Goal: Information Seeking & Learning: Learn about a topic

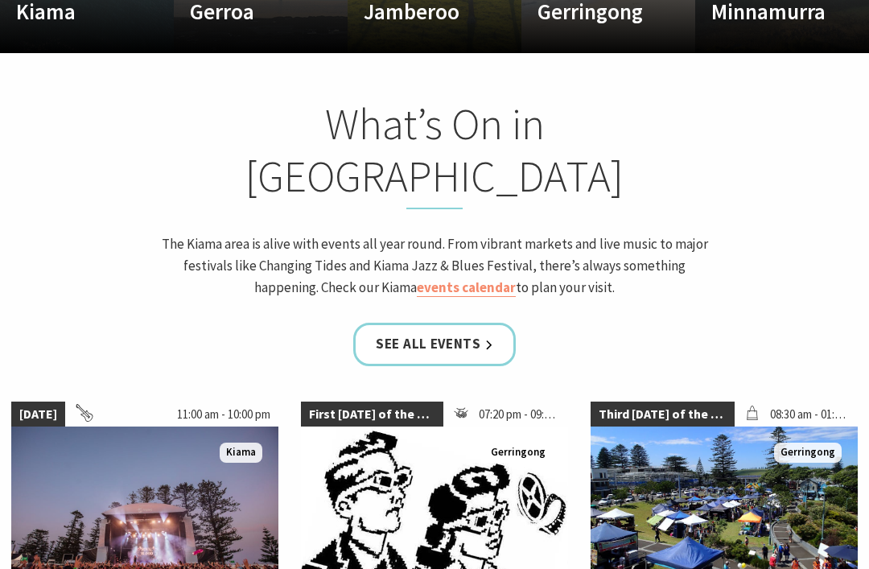
scroll to position [1243, 0]
click at [483, 323] on link "See all Events" at bounding box center [434, 344] width 163 height 43
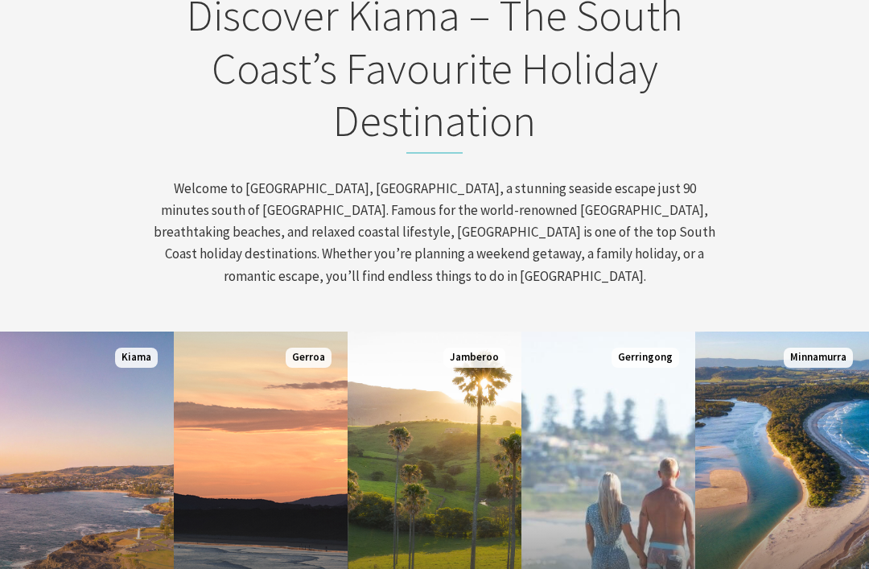
scroll to position [579, 0]
click at [778, 483] on link "Custom Image Used Minnamurra Where time and tide combine Read More Minnamurra" at bounding box center [782, 524] width 174 height 386
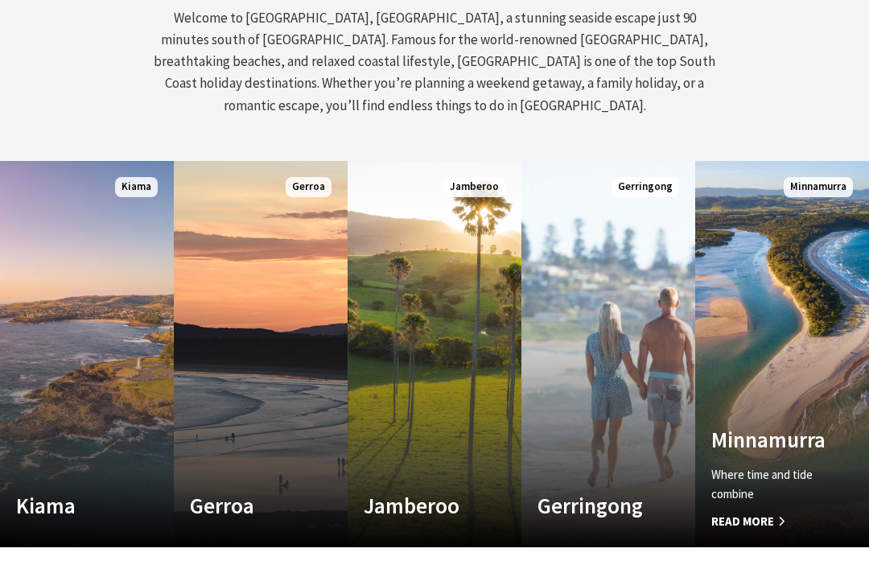
scroll to position [749, 0]
click at [613, 401] on link "Custom Image Used Gerringong A breath of fresh air Read More Gerringong" at bounding box center [608, 354] width 174 height 386
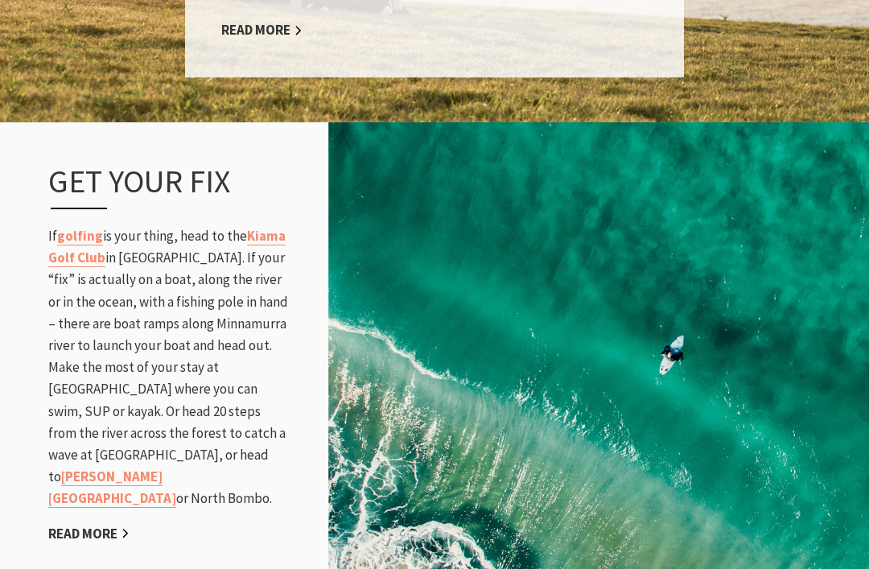
scroll to position [2005, 0]
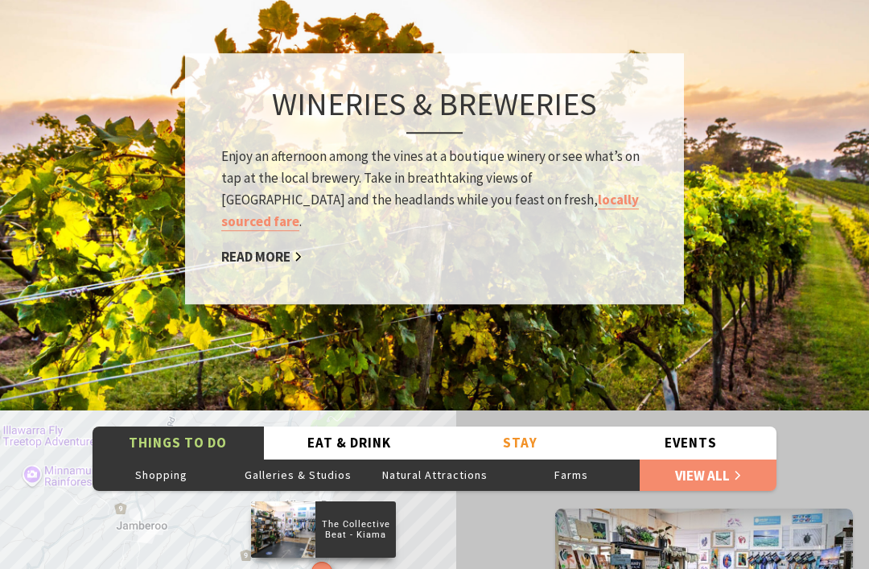
scroll to position [2355, 0]
click at [732, 459] on link "View All" at bounding box center [708, 475] width 137 height 32
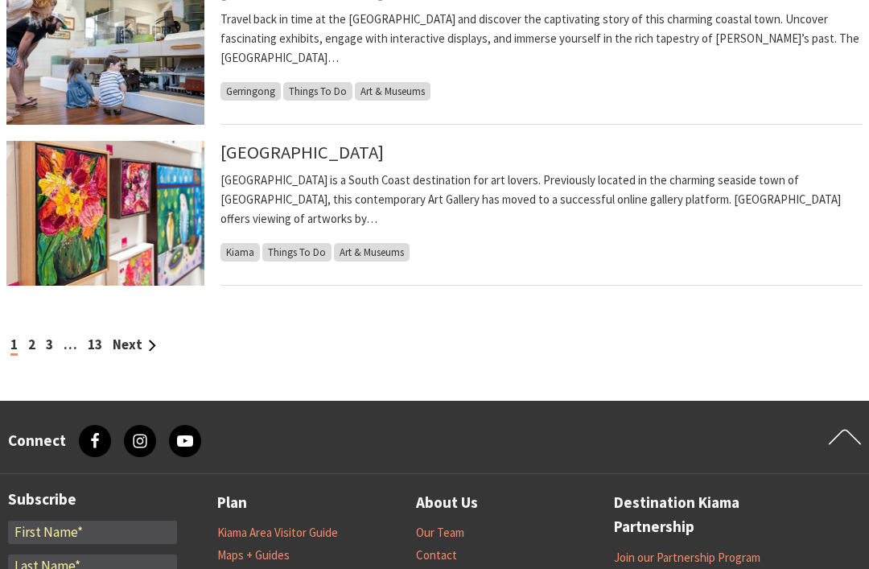
scroll to position [1741, 0]
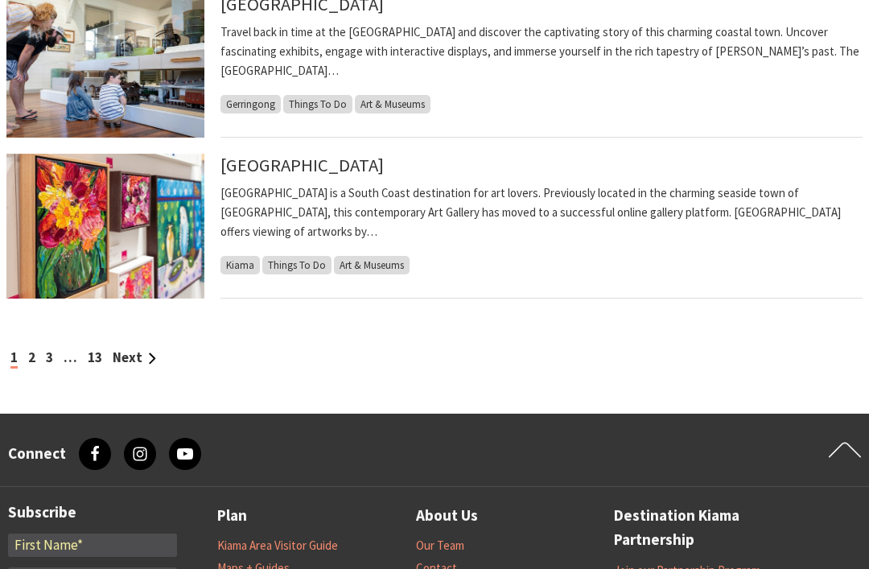
click at [133, 364] on link "Next" at bounding box center [134, 357] width 43 height 18
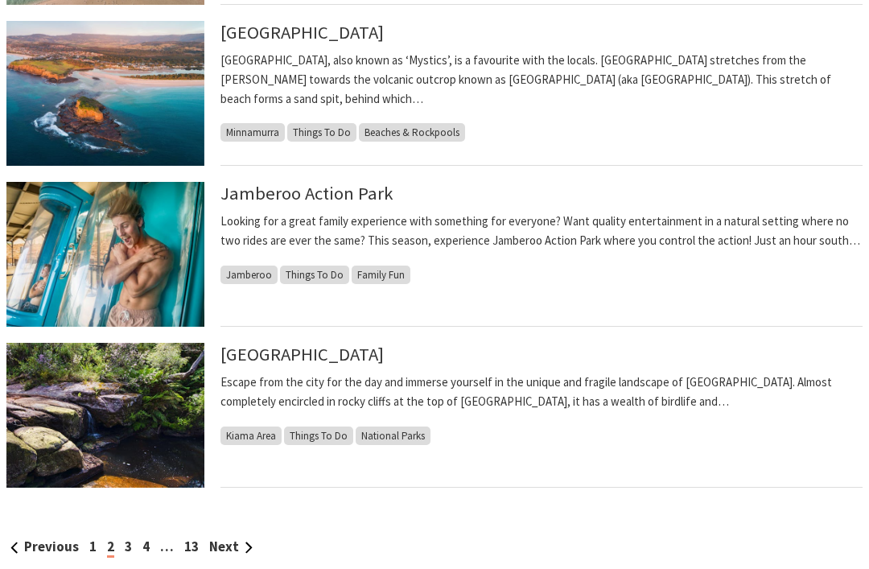
scroll to position [1551, 0]
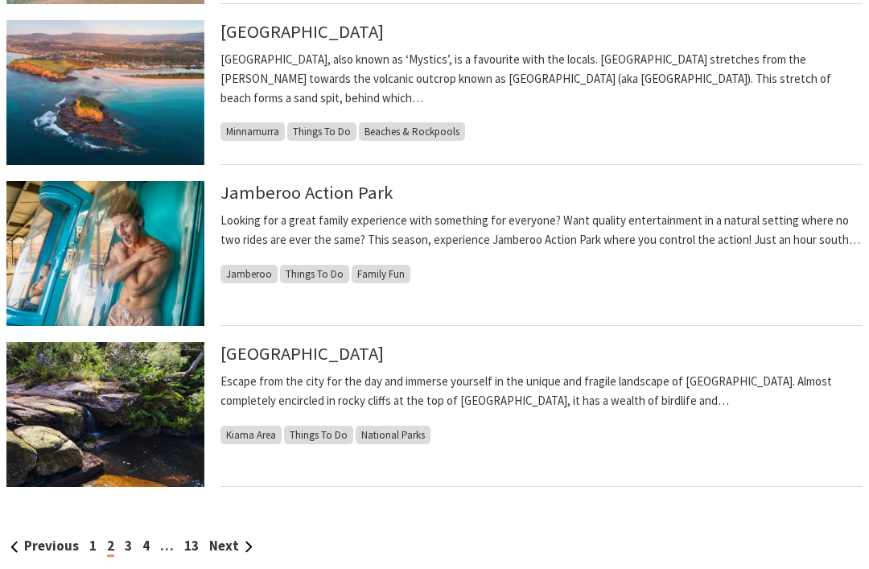
click at [225, 542] on link "Next" at bounding box center [230, 547] width 43 height 18
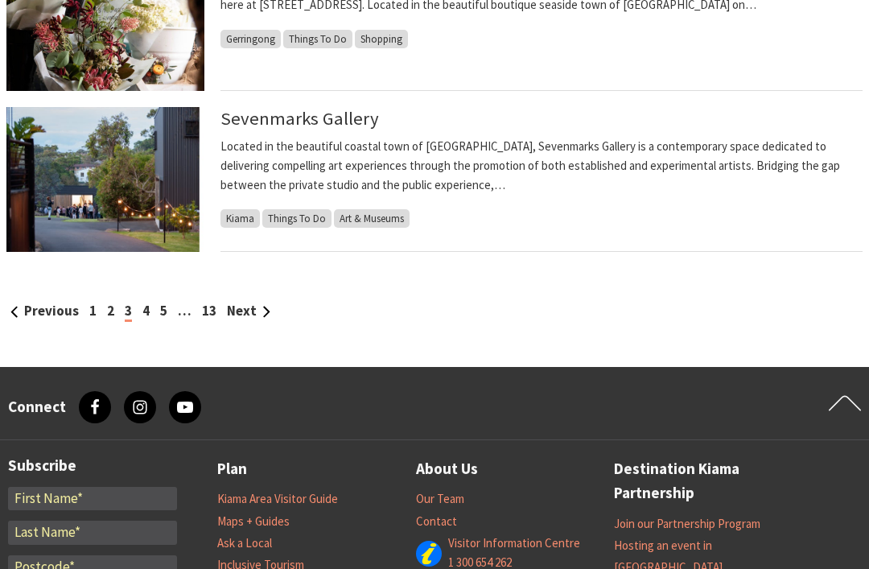
scroll to position [1787, 0]
click at [93, 307] on link "1" at bounding box center [92, 311] width 7 height 18
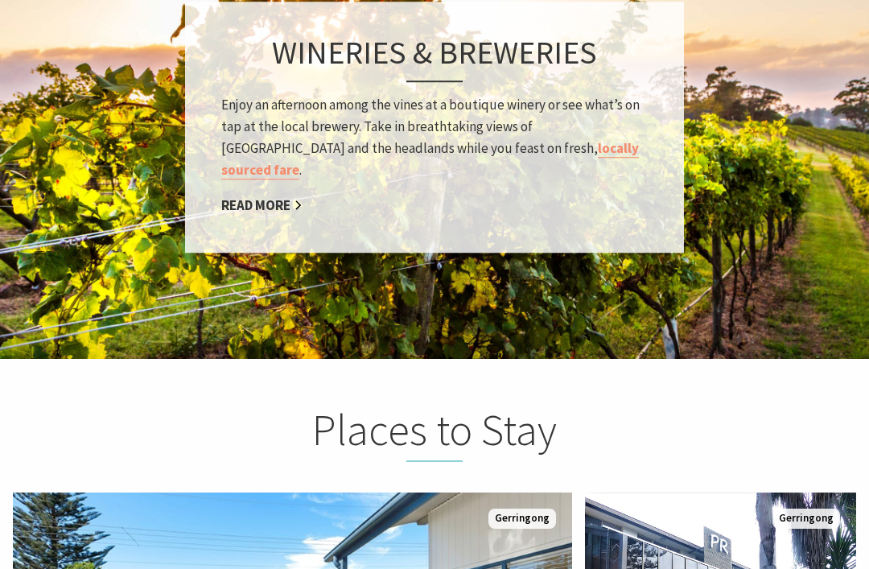
scroll to position [540, 865]
click at [807, 258] on img at bounding box center [434, 128] width 869 height 468
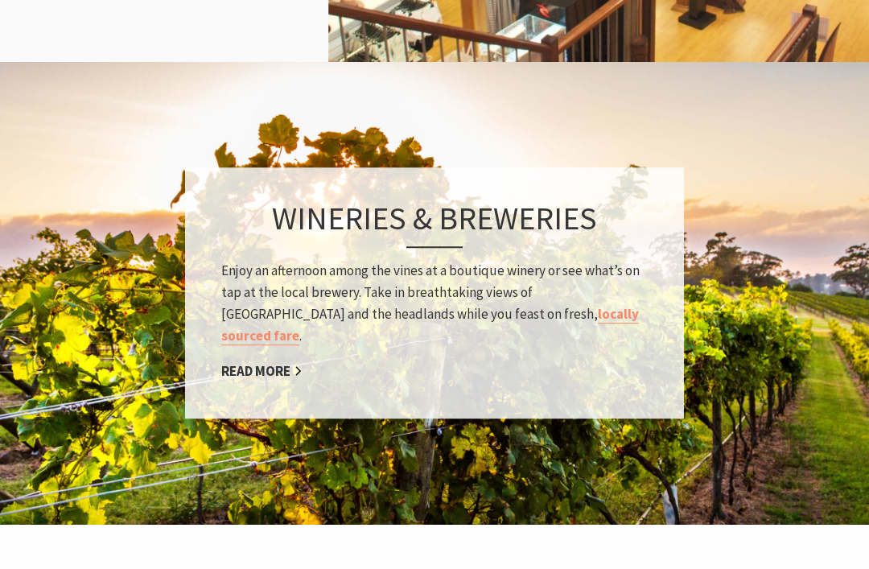
scroll to position [2214, 0]
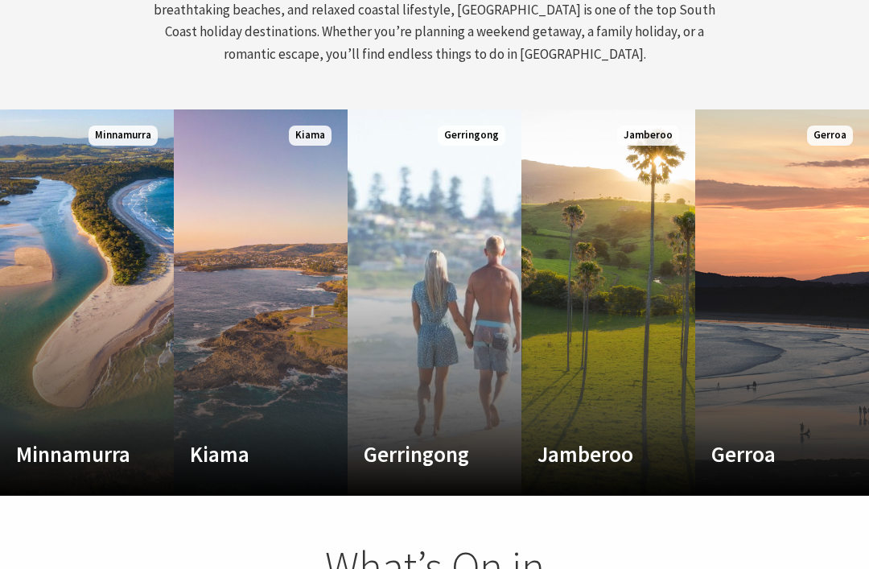
scroll to position [260, 857]
click at [431, 441] on h4 "Gerringong" at bounding box center [422, 454] width 116 height 26
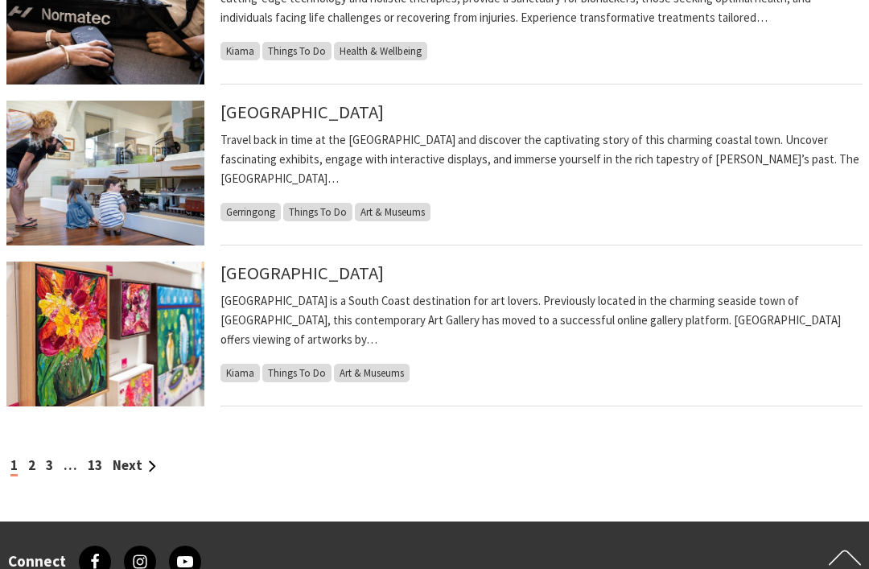
scroll to position [1628, 0]
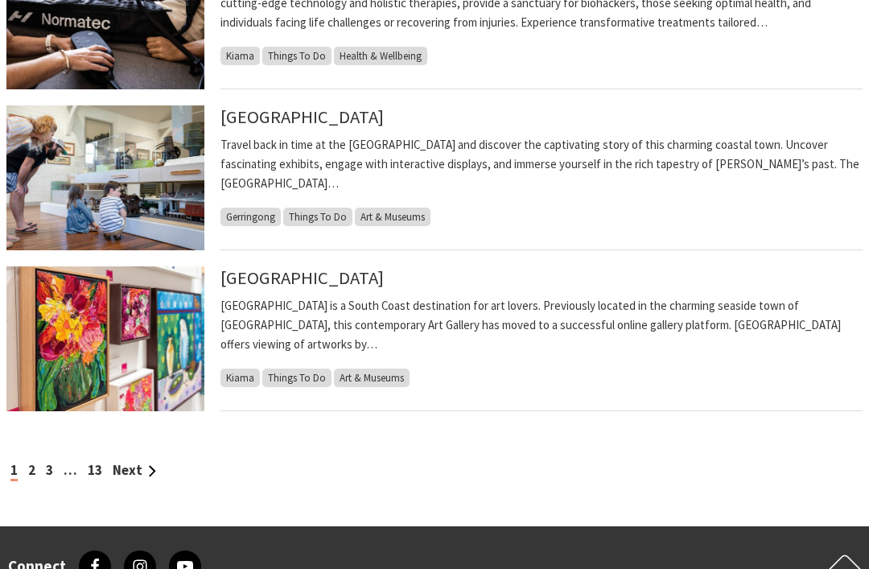
click at [31, 468] on link "2" at bounding box center [31, 470] width 7 height 18
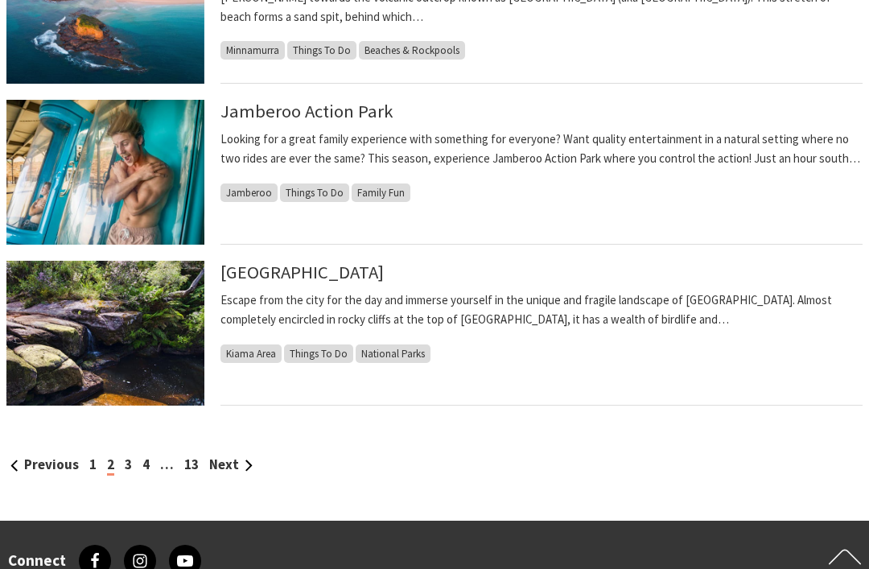
scroll to position [1634, 0]
click at [130, 461] on link "3" at bounding box center [128, 464] width 7 height 18
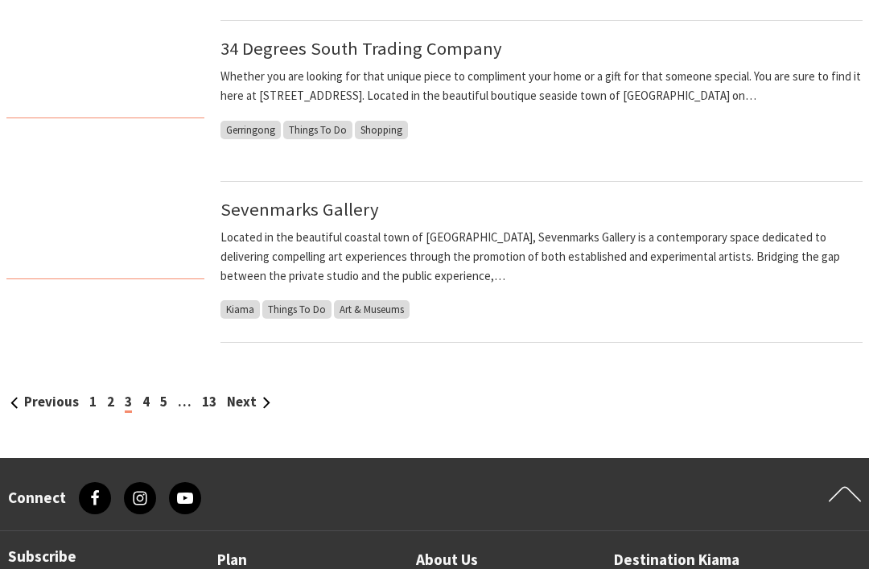
scroll to position [1697, 0]
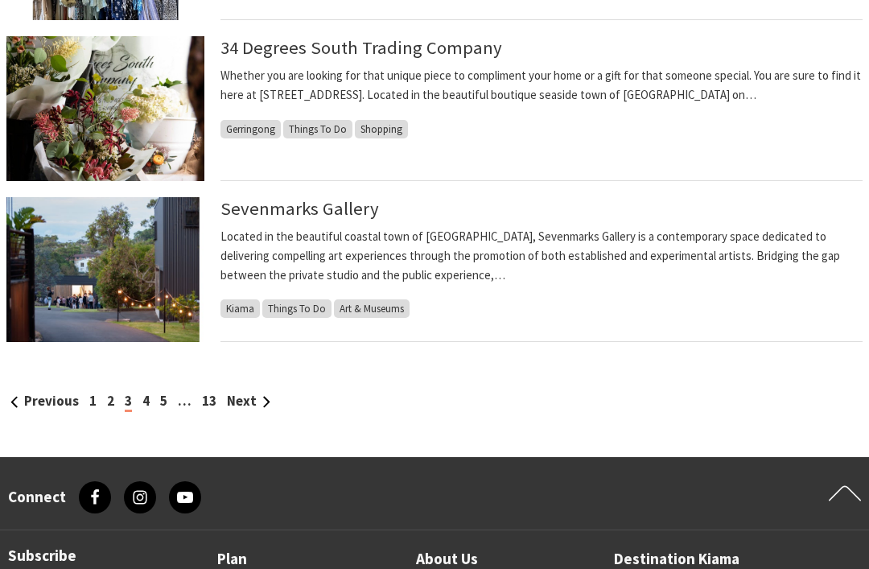
click at [148, 394] on link "4" at bounding box center [145, 401] width 7 height 18
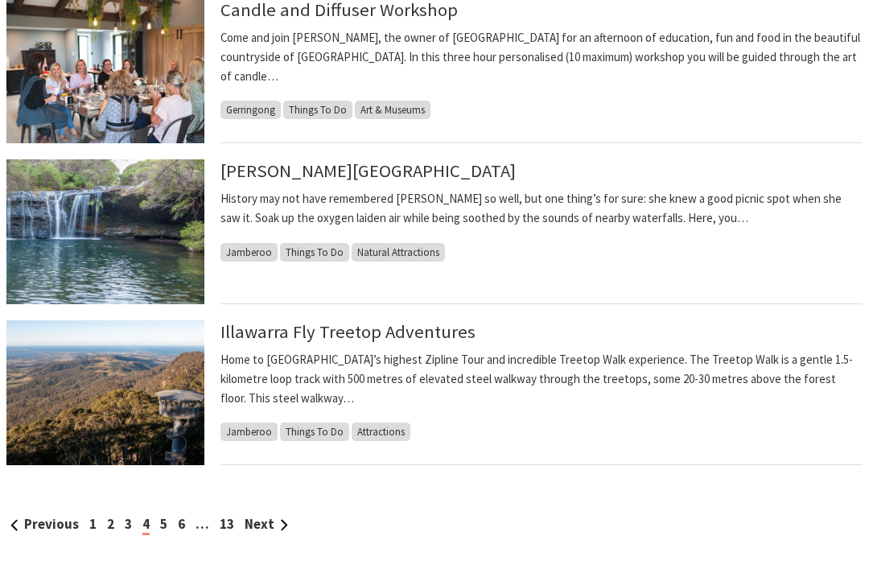
scroll to position [1575, 0]
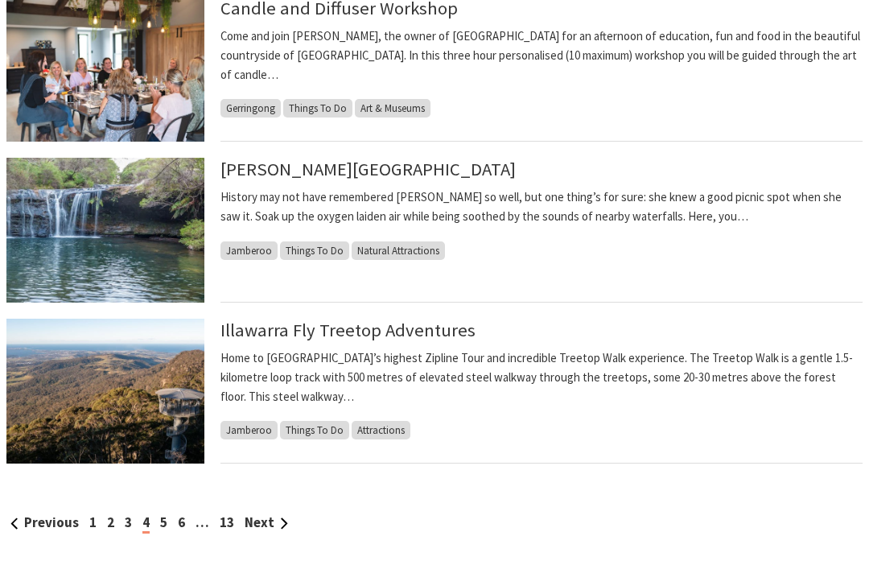
click at [162, 526] on link "5" at bounding box center [163, 523] width 7 height 18
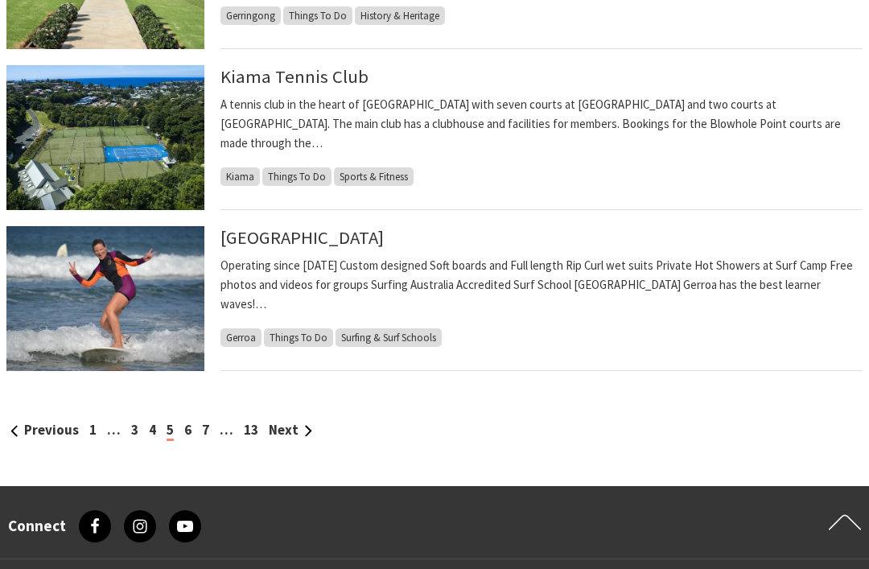
scroll to position [1668, 0]
click at [188, 433] on link "6" at bounding box center [187, 430] width 7 height 18
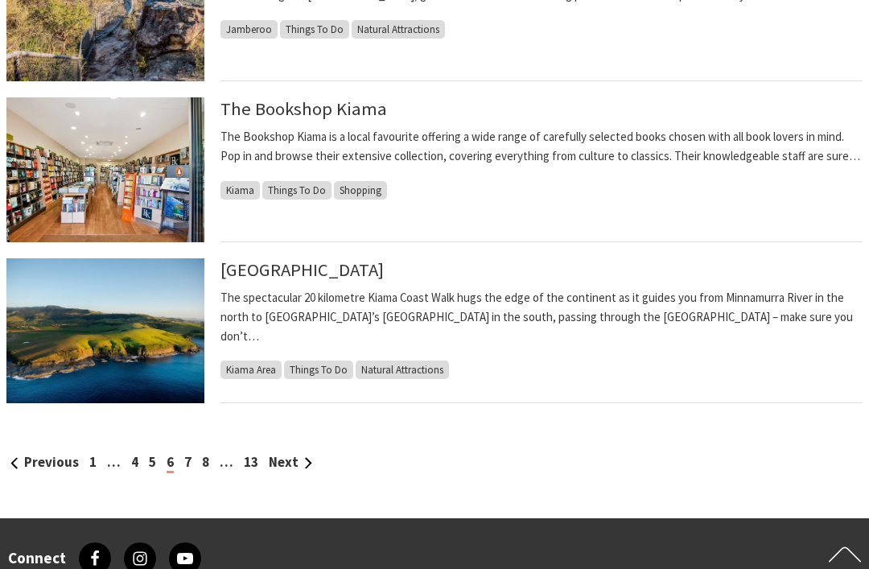
scroll to position [1636, 0]
click at [195, 454] on div "Previous 1 … 4 5 6 7 8 … 13 Next" at bounding box center [434, 462] width 856 height 22
click at [179, 468] on div "Previous 1 … 4 5 6 7 8 … 13 Next" at bounding box center [434, 462] width 856 height 22
click at [191, 455] on link "7" at bounding box center [187, 462] width 7 height 18
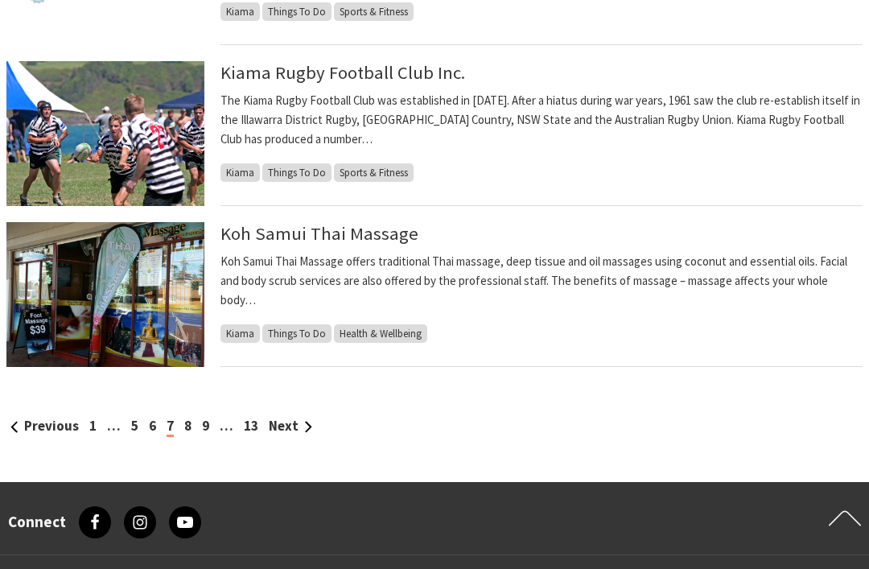
scroll to position [1683, 0]
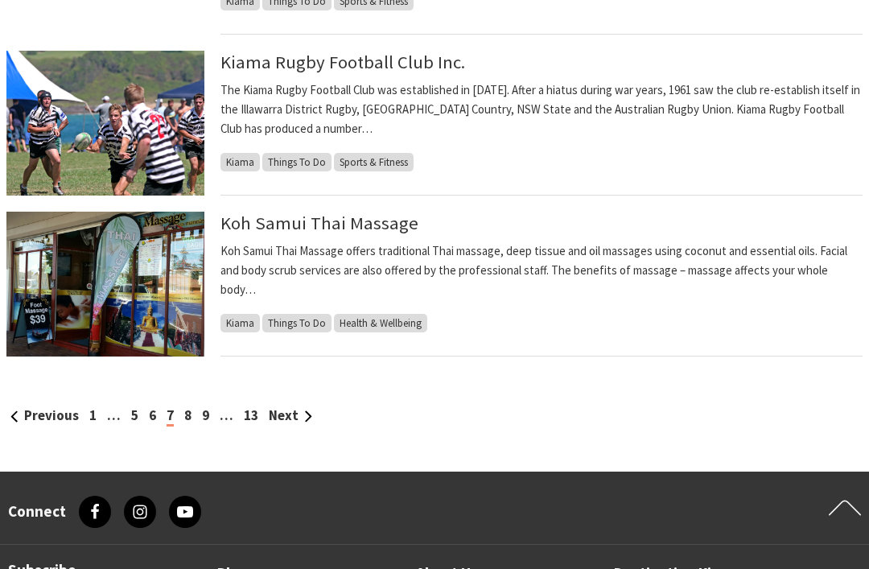
click at [187, 406] on link "8" at bounding box center [187, 415] width 7 height 18
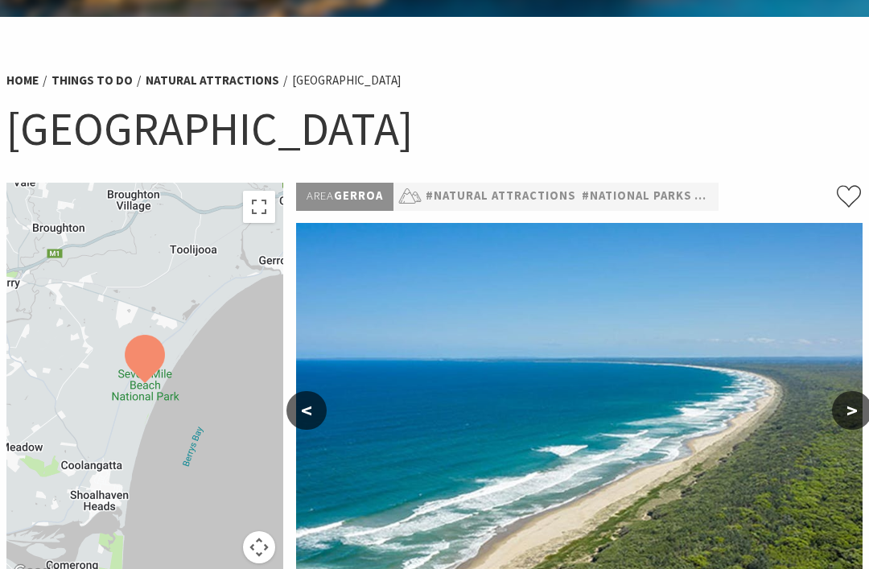
scroll to position [231, 0]
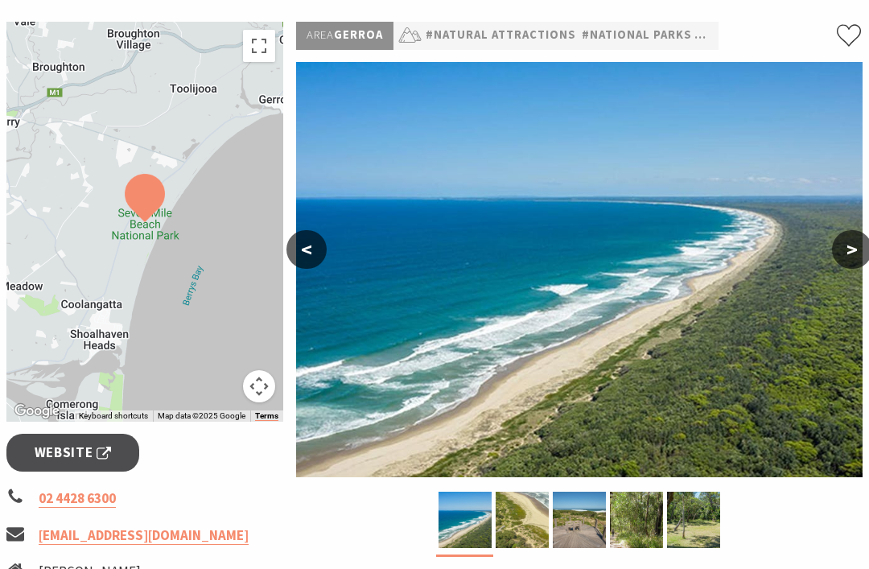
click at [854, 247] on button ">" at bounding box center [852, 249] width 40 height 39
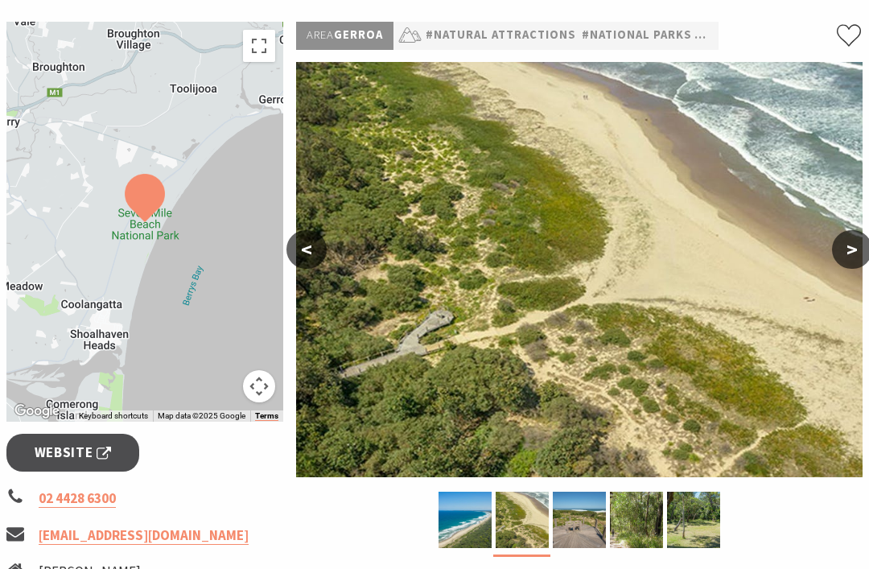
click at [859, 249] on button ">" at bounding box center [852, 249] width 40 height 39
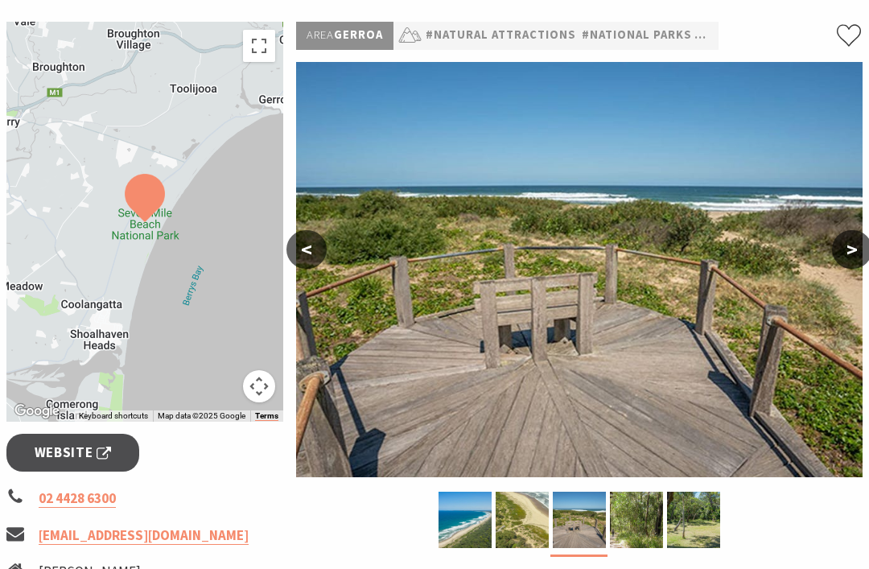
click at [851, 249] on button ">" at bounding box center [852, 249] width 40 height 39
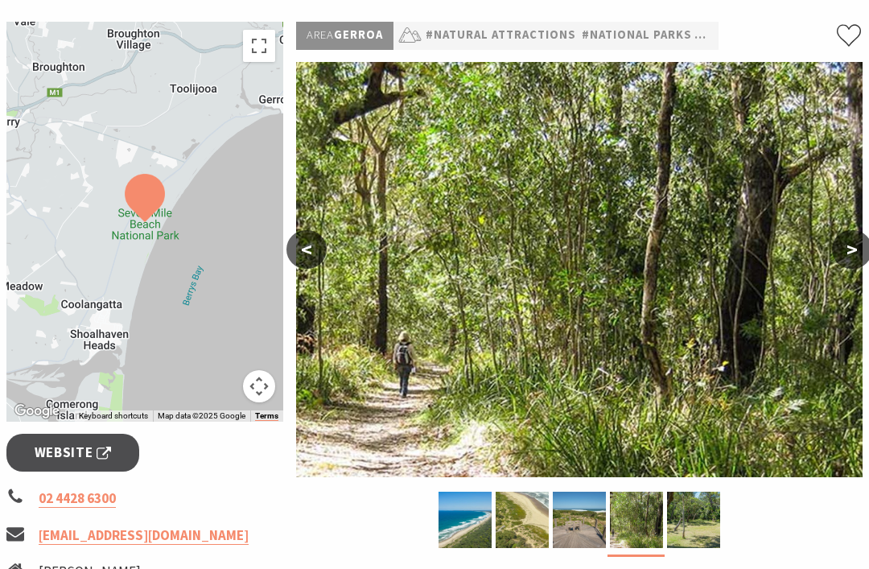
click at [847, 253] on button ">" at bounding box center [852, 249] width 40 height 39
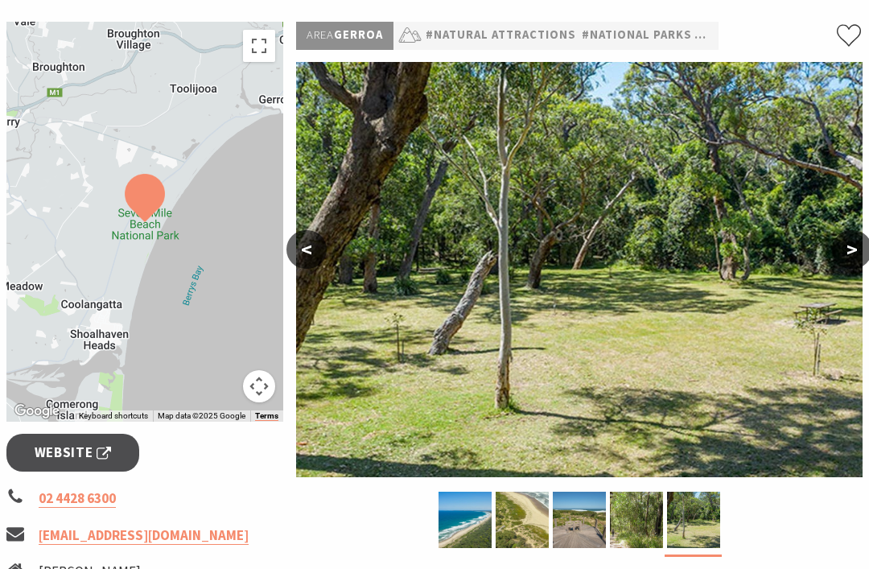
click at [849, 255] on button ">" at bounding box center [852, 249] width 40 height 39
click at [847, 252] on button ">" at bounding box center [852, 249] width 40 height 39
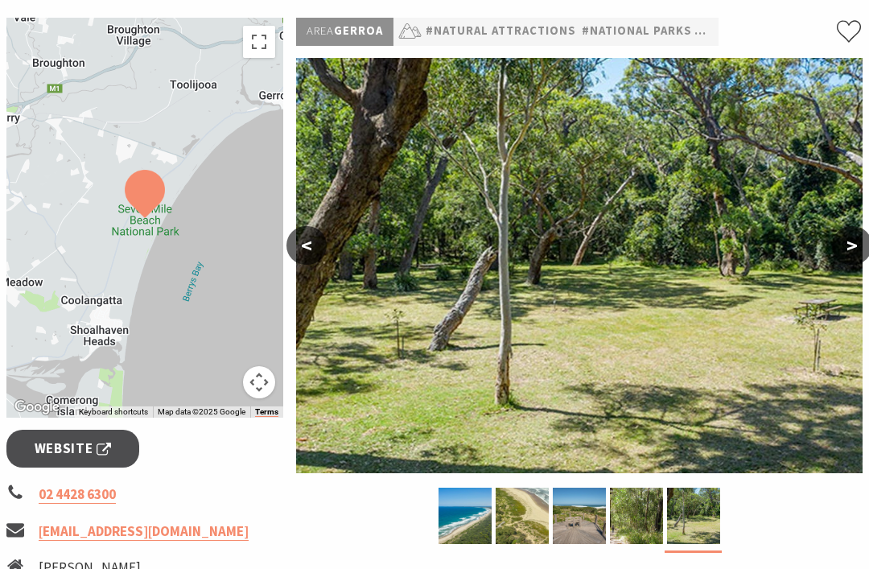
scroll to position [236, 0]
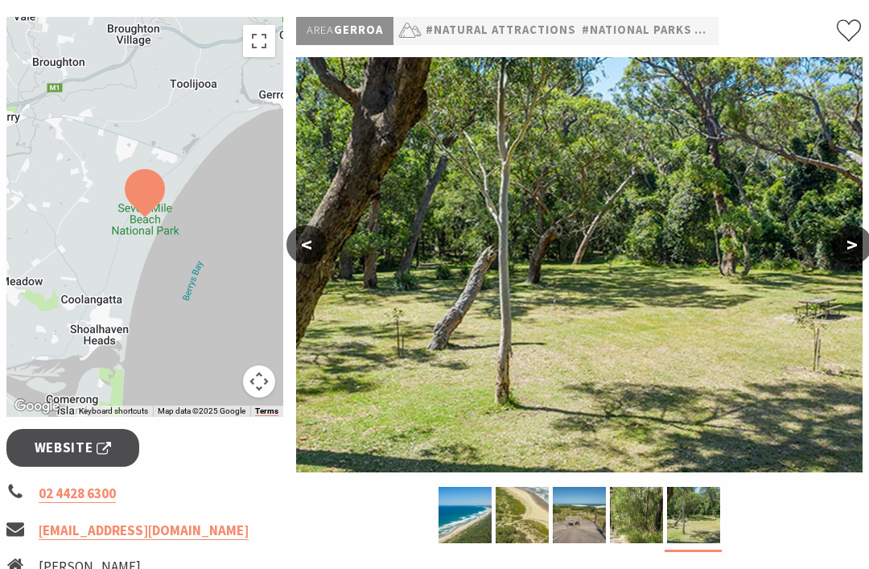
click at [311, 237] on button "<" at bounding box center [306, 244] width 40 height 39
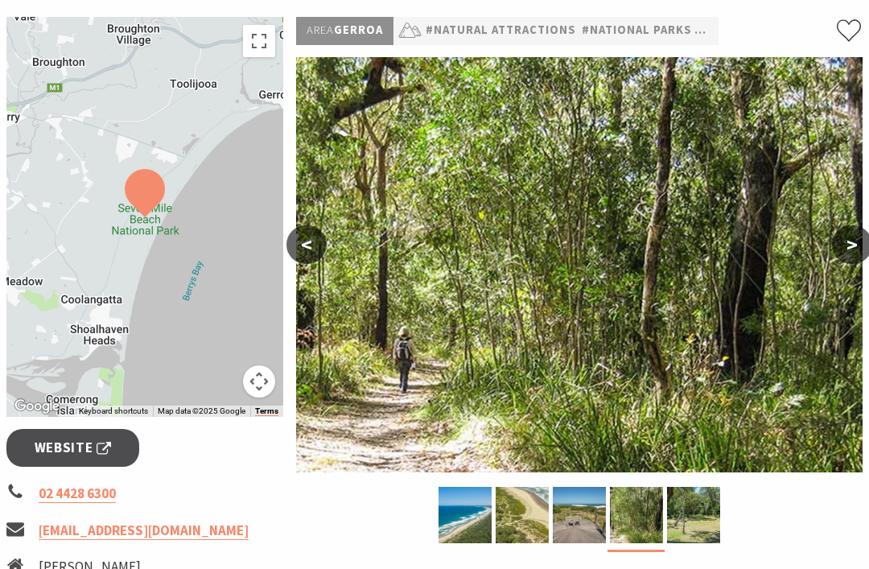
click at [321, 247] on button "<" at bounding box center [306, 244] width 40 height 39
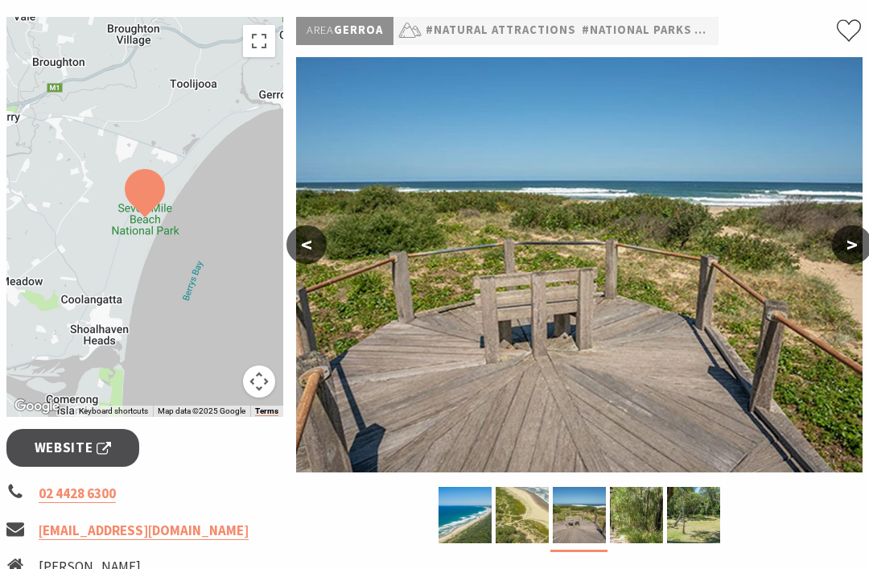
click at [315, 248] on button "<" at bounding box center [306, 244] width 40 height 39
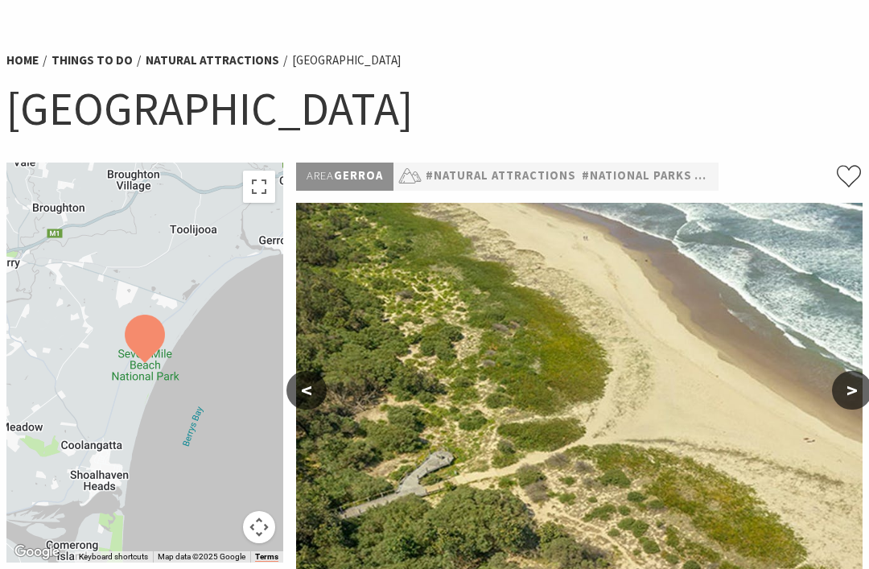
scroll to position [91, 0]
click at [859, 384] on button ">" at bounding box center [852, 389] width 40 height 39
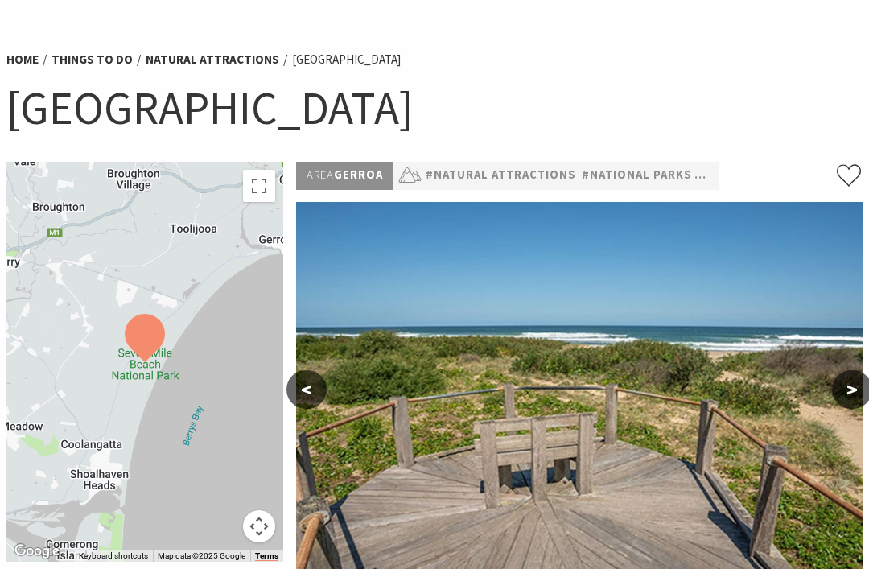
click at [847, 389] on button ">" at bounding box center [852, 389] width 40 height 39
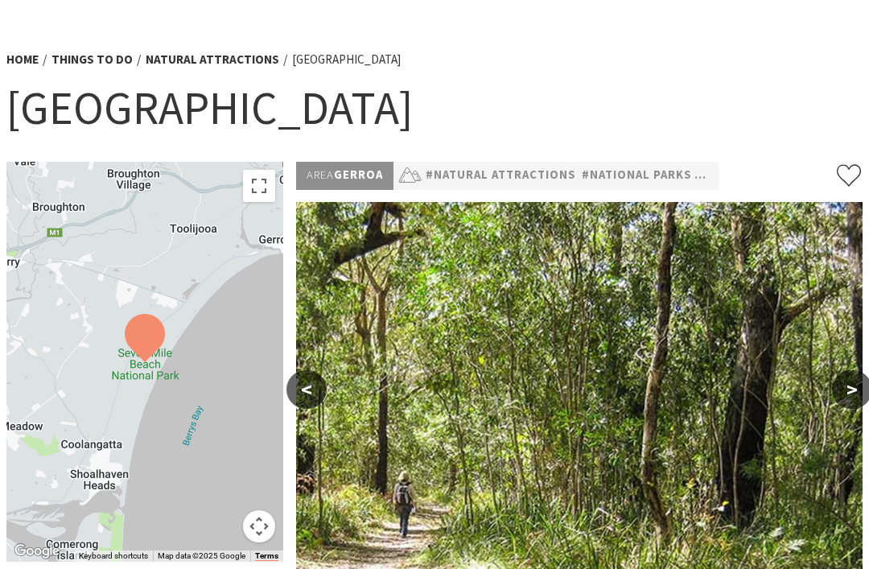
click at [852, 385] on button ">" at bounding box center [852, 389] width 40 height 39
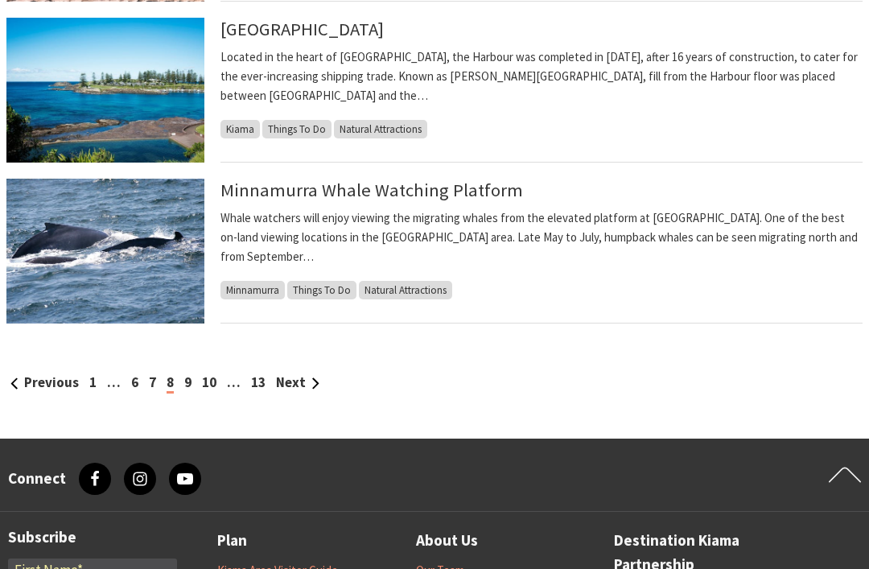
scroll to position [1716, 0]
click at [184, 379] on link "9" at bounding box center [187, 382] width 7 height 18
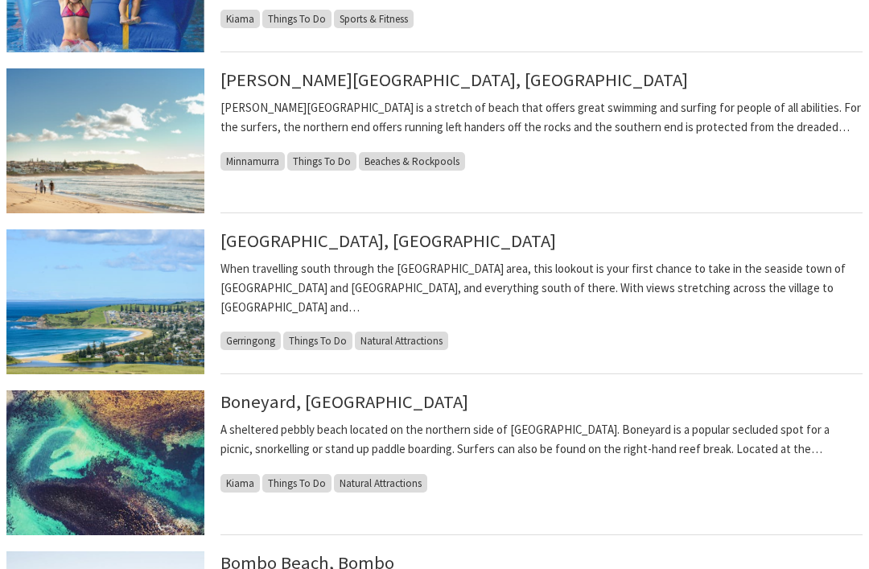
scroll to position [912, 0]
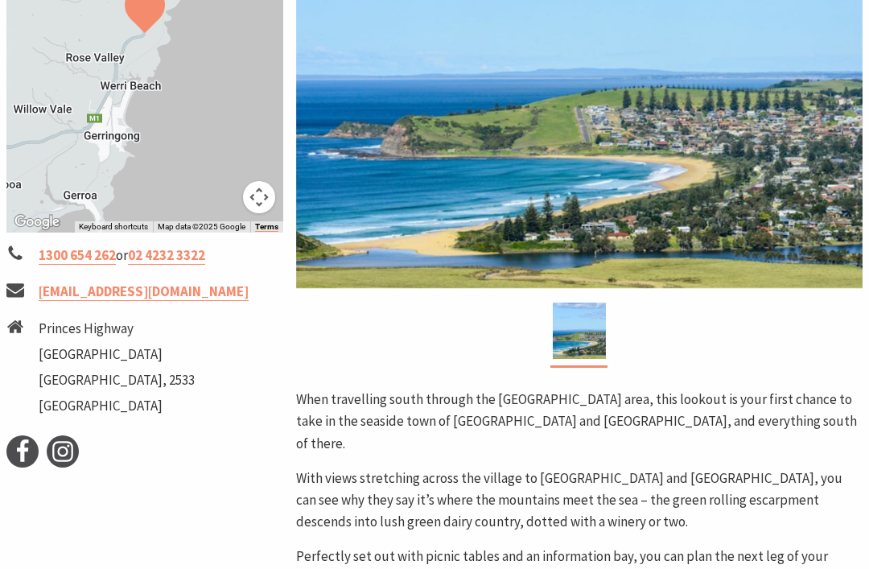
scroll to position [419, 0]
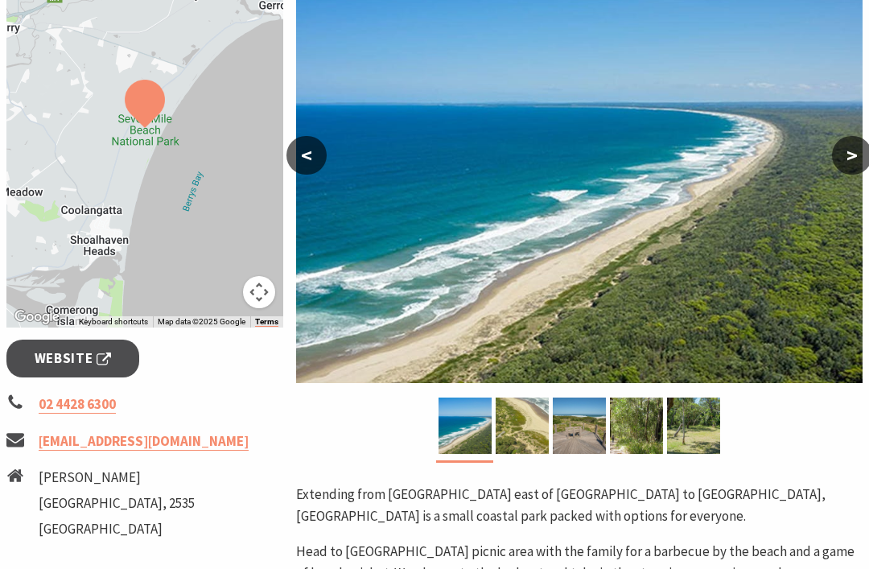
scroll to position [324, 0]
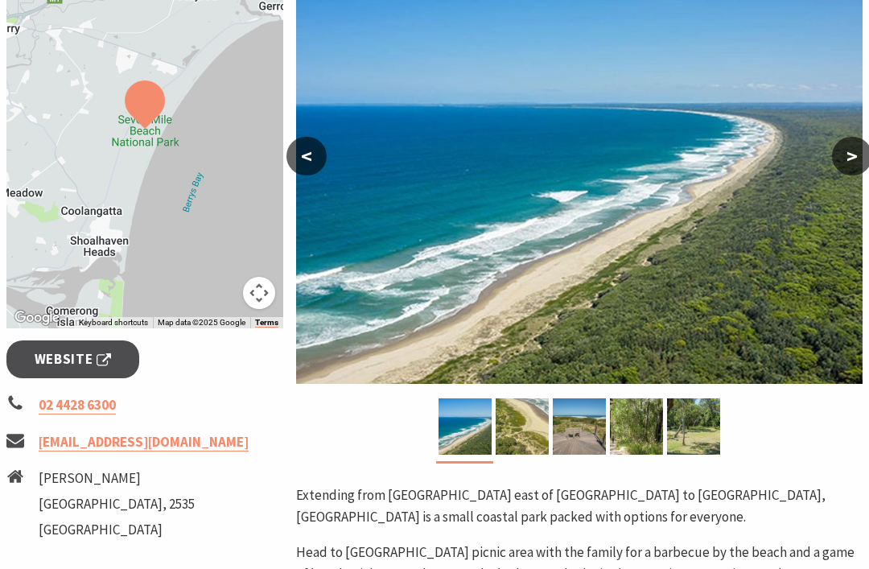
click at [859, 172] on button ">" at bounding box center [852, 156] width 40 height 39
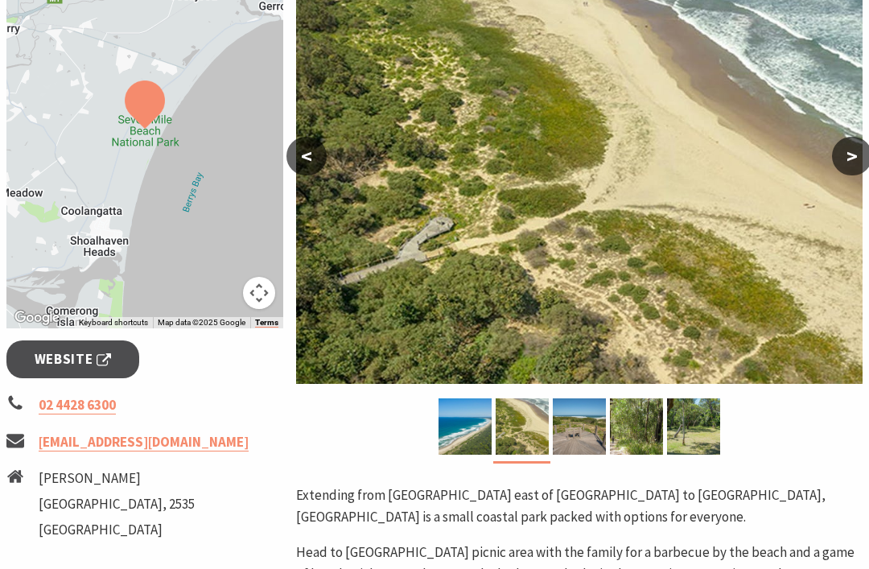
click at [859, 164] on button ">" at bounding box center [852, 156] width 40 height 39
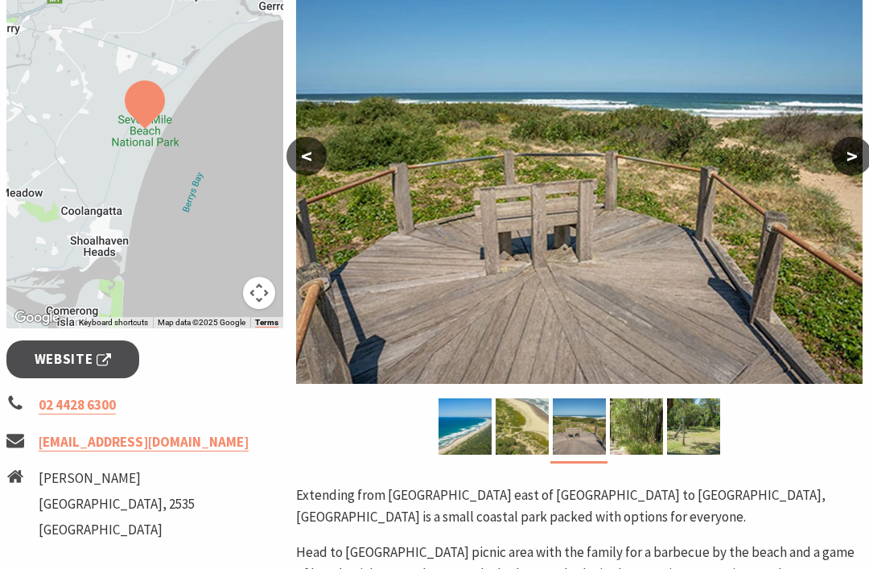
click at [847, 155] on button ">" at bounding box center [852, 156] width 40 height 39
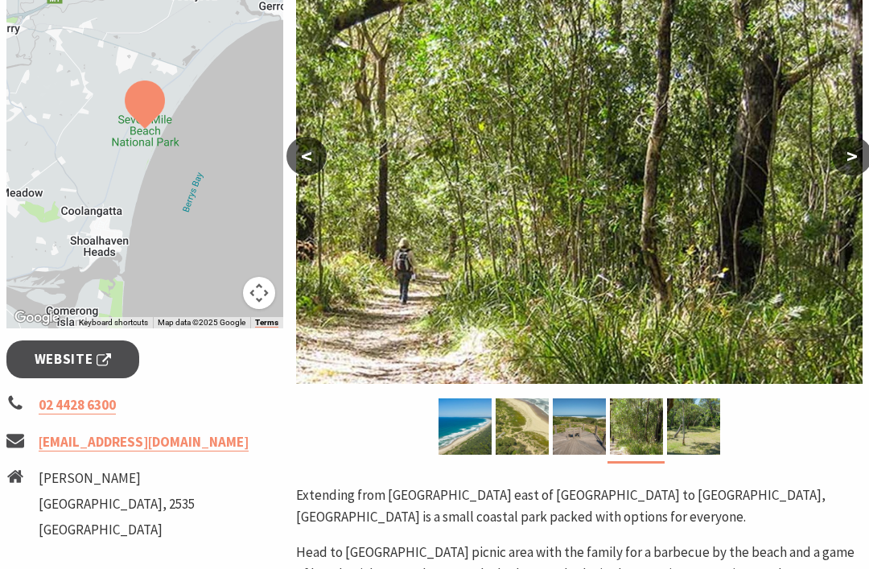
click at [858, 156] on button ">" at bounding box center [852, 156] width 40 height 39
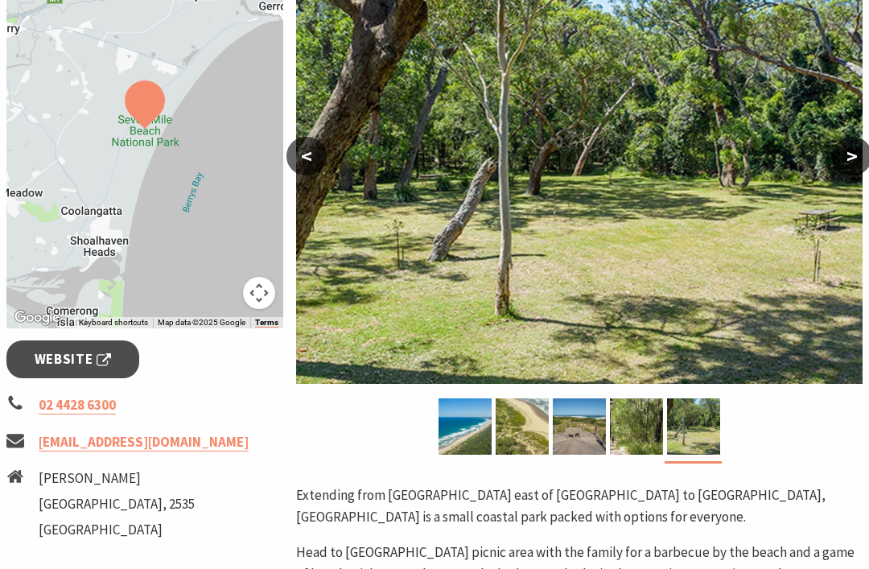
click at [859, 159] on button ">" at bounding box center [852, 156] width 40 height 39
click at [863, 160] on button ">" at bounding box center [852, 156] width 40 height 39
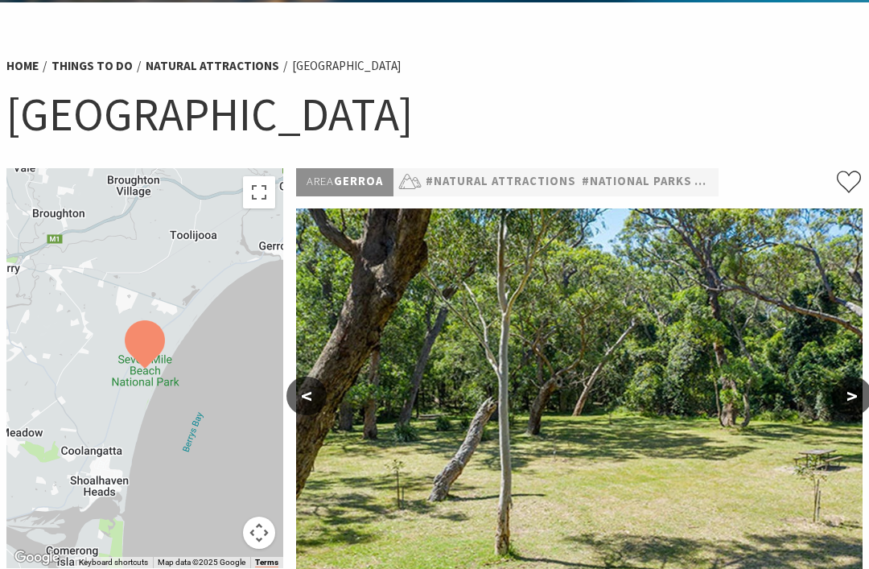
scroll to position [0, 0]
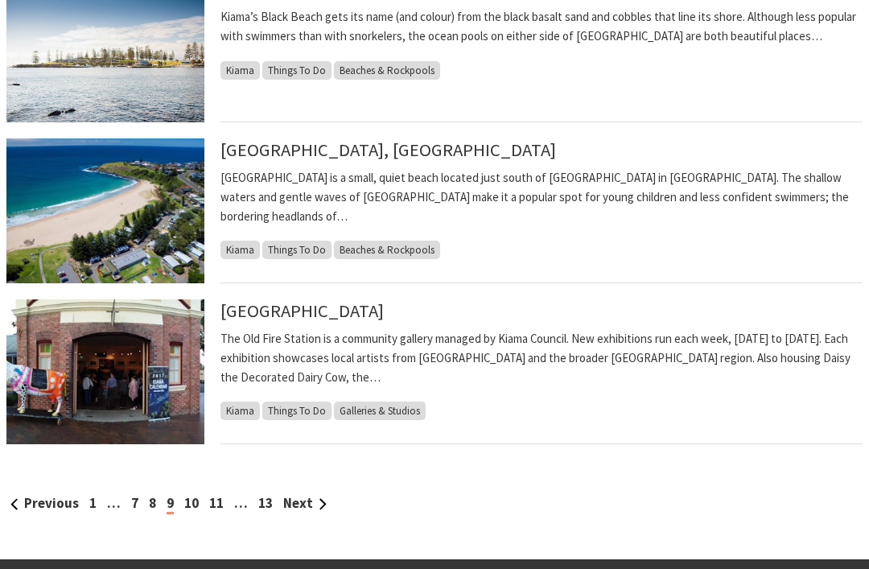
scroll to position [1601, 0]
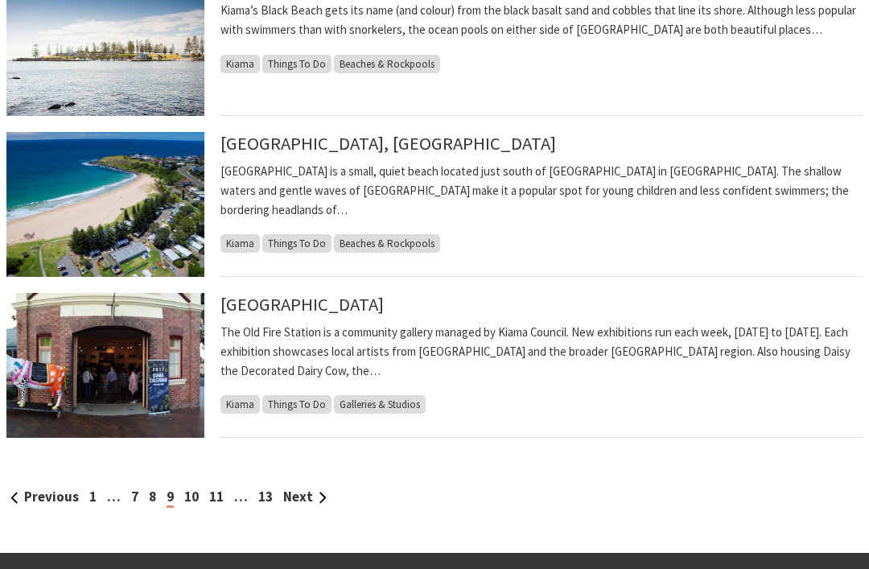
click at [198, 497] on link "10" at bounding box center [191, 497] width 14 height 18
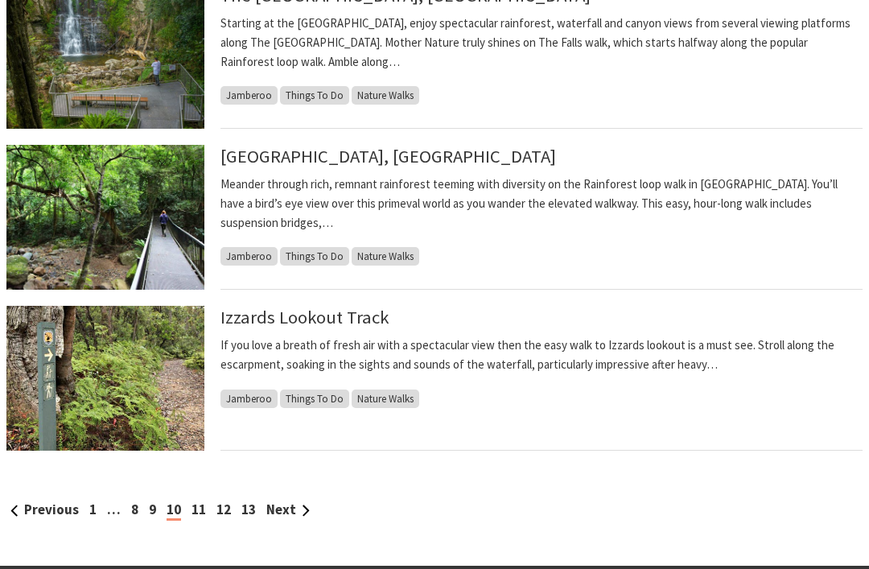
scroll to position [1589, 0]
click at [196, 509] on link "11" at bounding box center [199, 510] width 14 height 18
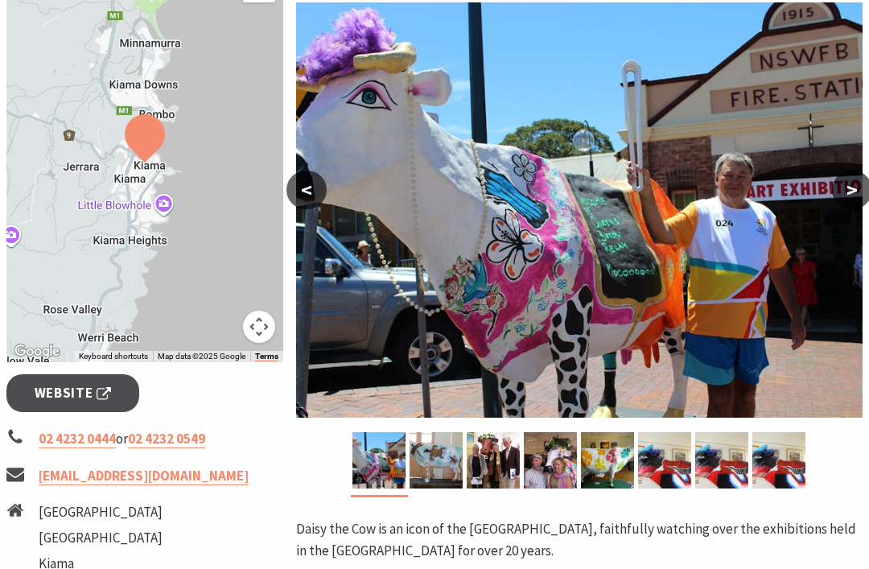
scroll to position [291, 0]
click at [858, 193] on button ">" at bounding box center [852, 190] width 40 height 39
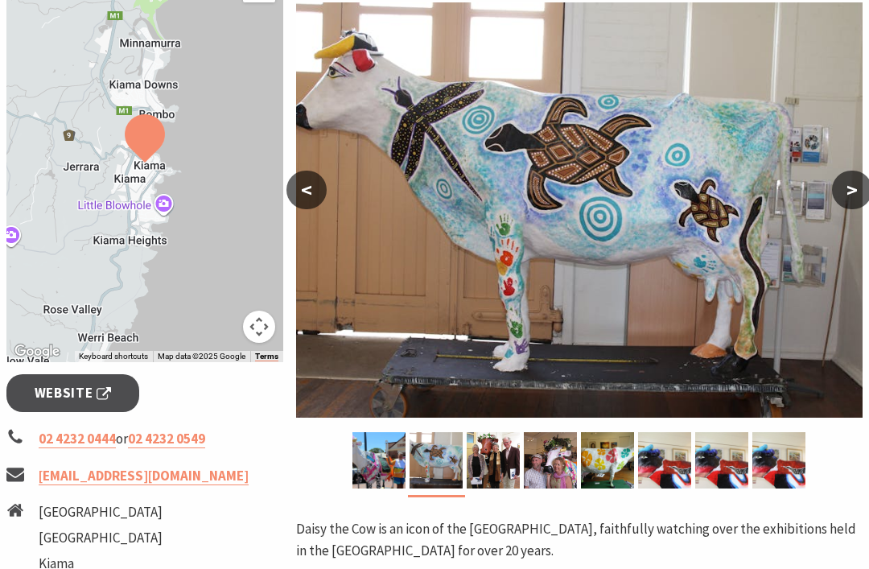
click at [859, 200] on button ">" at bounding box center [852, 190] width 40 height 39
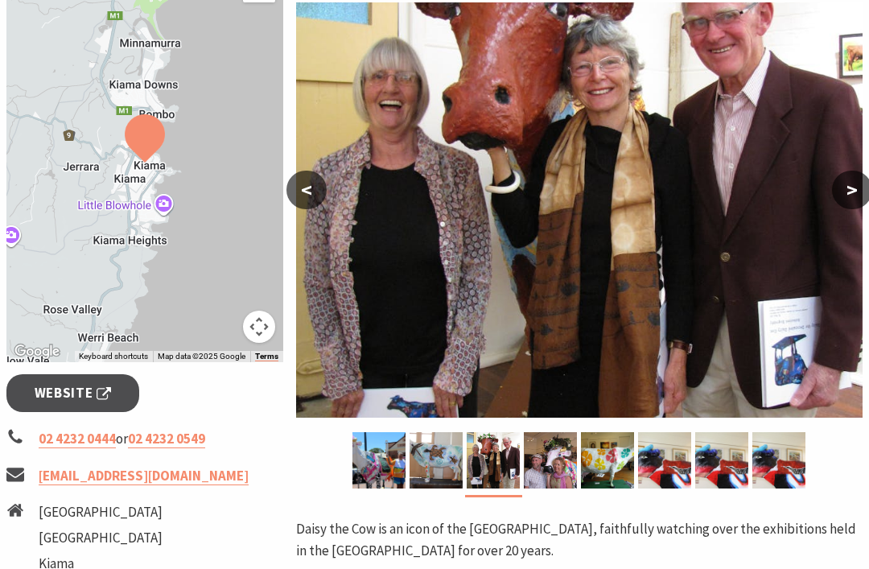
click at [867, 192] on button ">" at bounding box center [852, 190] width 40 height 39
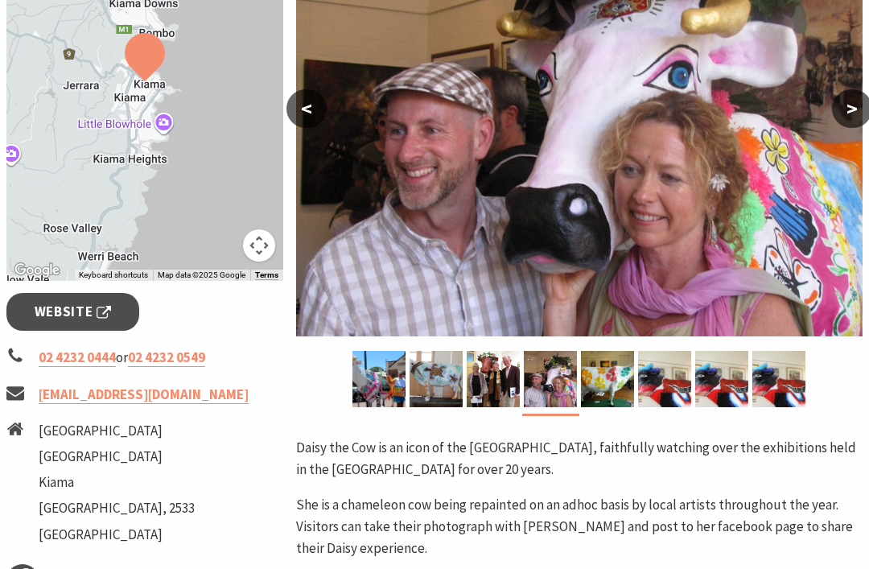
scroll to position [364, 0]
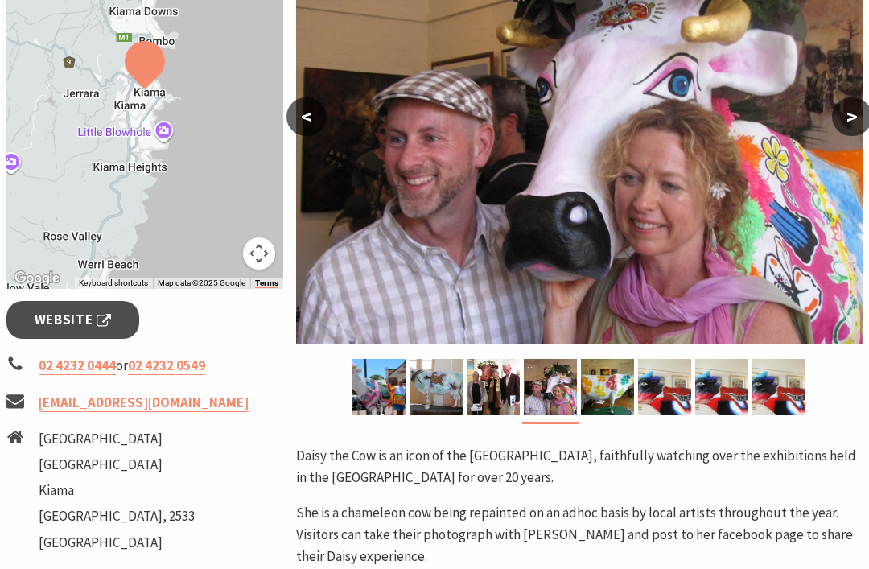
click at [859, 122] on button ">" at bounding box center [852, 116] width 40 height 39
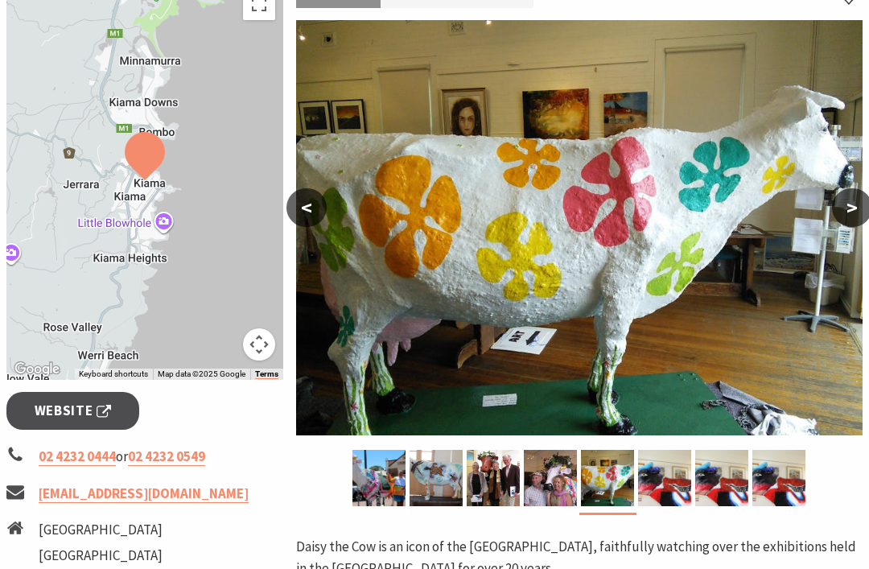
scroll to position [270, 0]
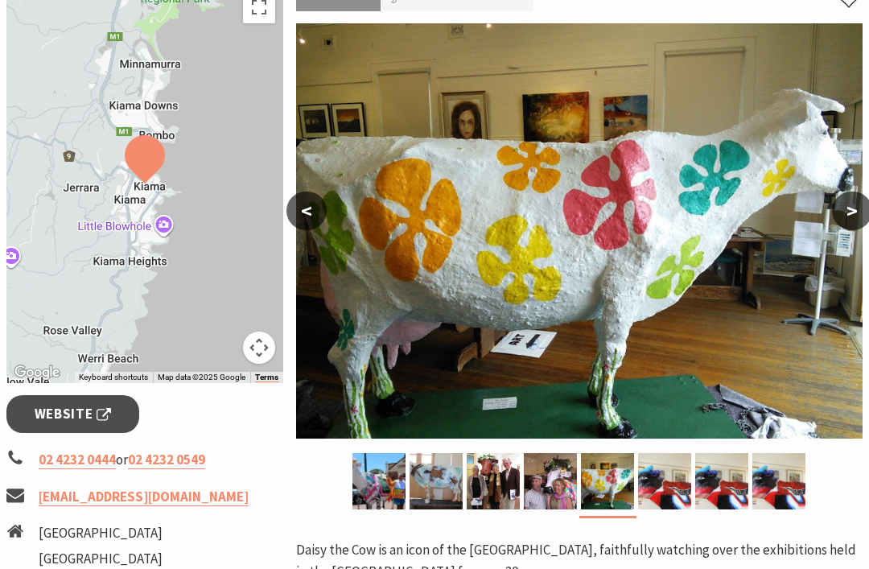
click at [859, 206] on button ">" at bounding box center [852, 211] width 40 height 39
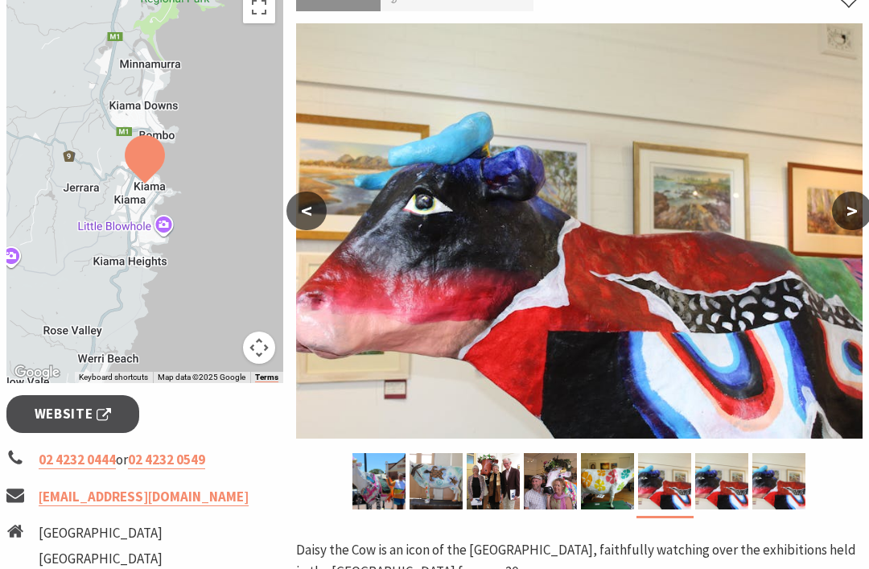
click at [848, 208] on button ">" at bounding box center [852, 211] width 40 height 39
click at [846, 208] on button ">" at bounding box center [852, 211] width 40 height 39
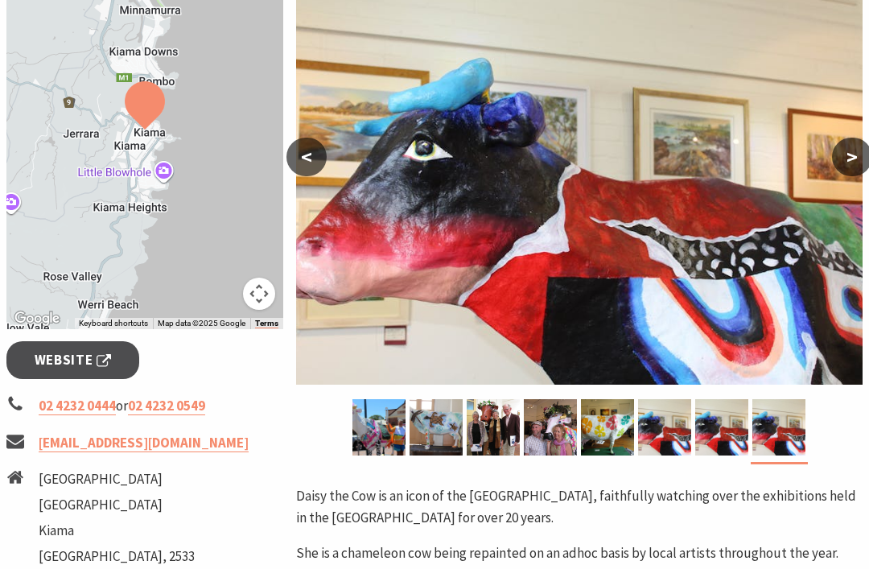
scroll to position [313, 0]
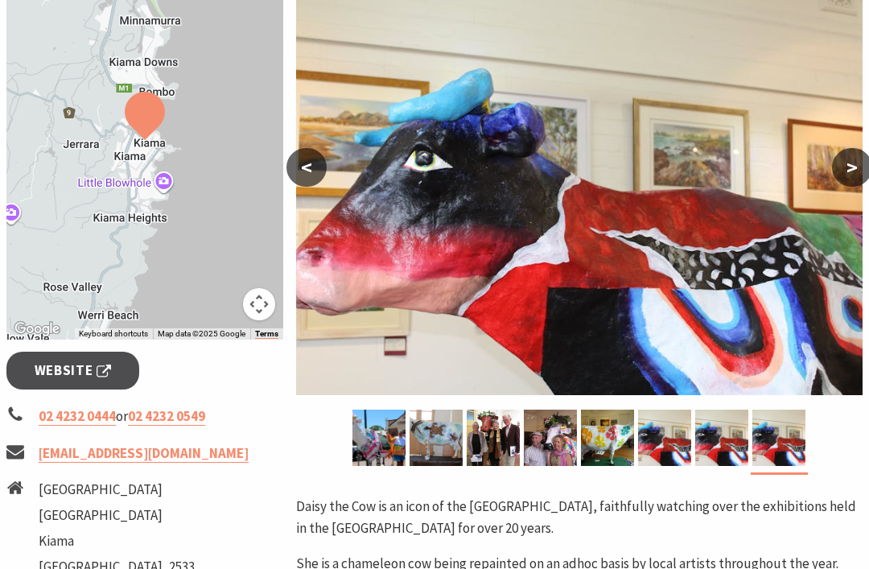
click at [858, 173] on button ">" at bounding box center [852, 167] width 40 height 39
click at [859, 169] on button ">" at bounding box center [852, 167] width 40 height 39
click at [858, 171] on button ">" at bounding box center [852, 167] width 40 height 39
click at [866, 170] on button ">" at bounding box center [852, 167] width 40 height 39
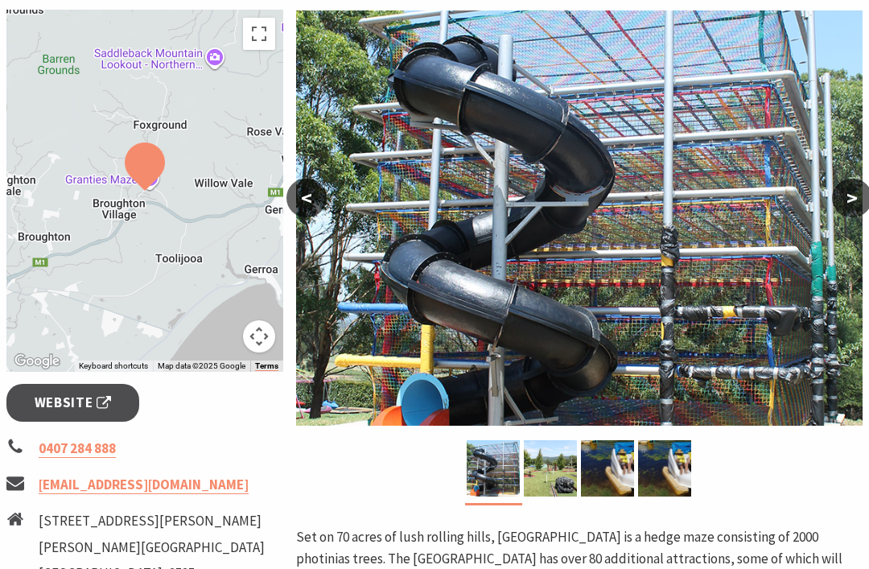
scroll to position [319, 0]
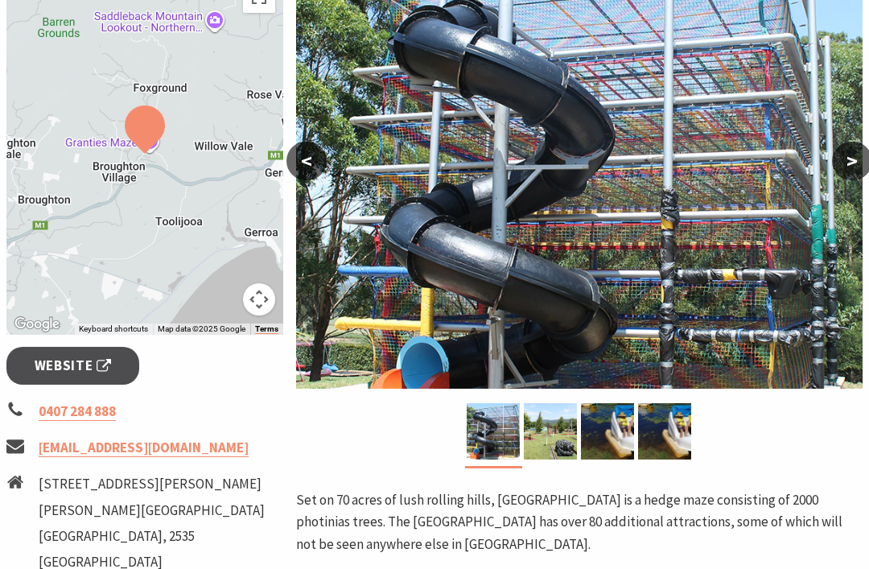
click at [858, 171] on button ">" at bounding box center [852, 161] width 40 height 39
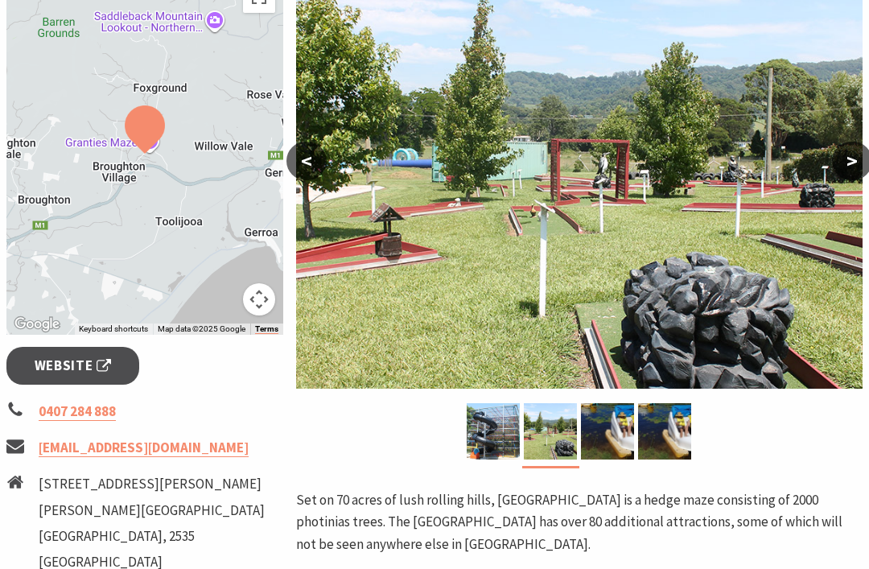
click at [863, 170] on button ">" at bounding box center [852, 161] width 40 height 39
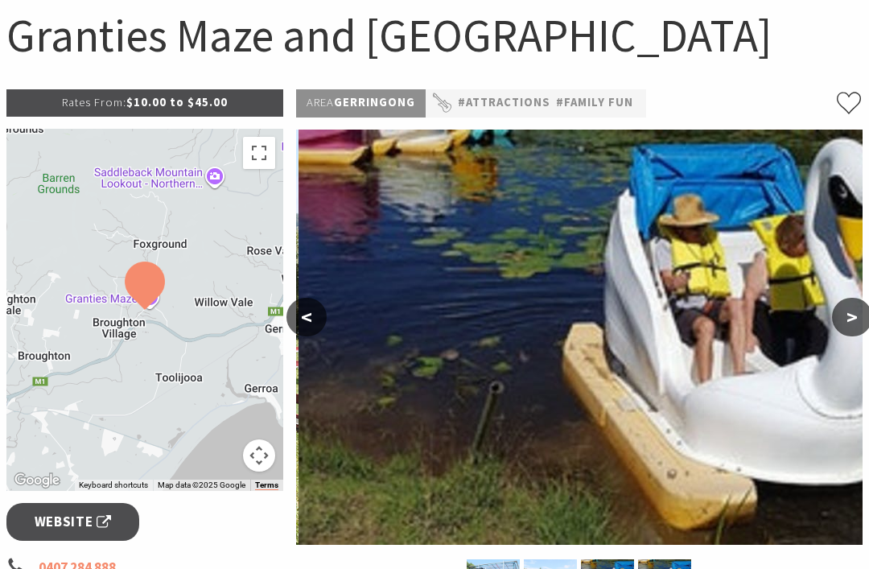
scroll to position [165, 0]
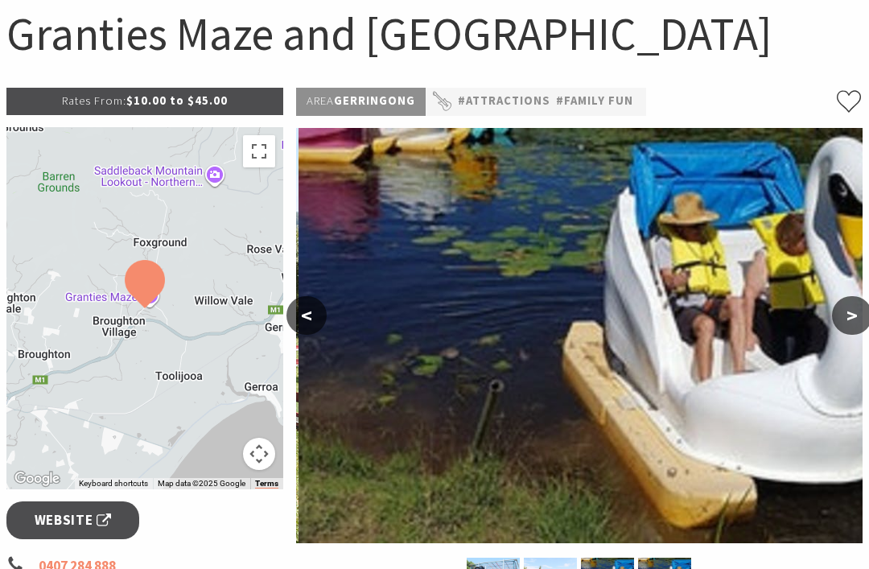
click at [863, 311] on button ">" at bounding box center [852, 315] width 40 height 39
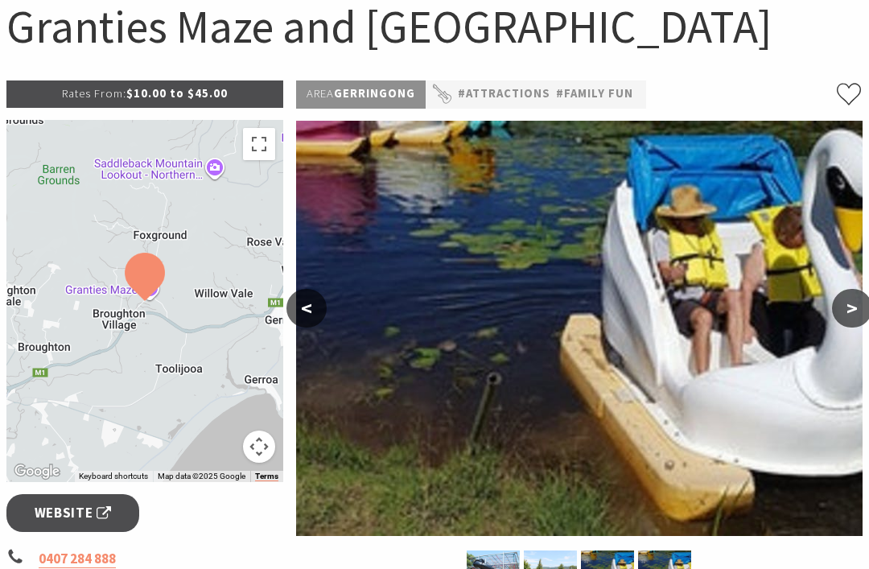
scroll to position [169, 0]
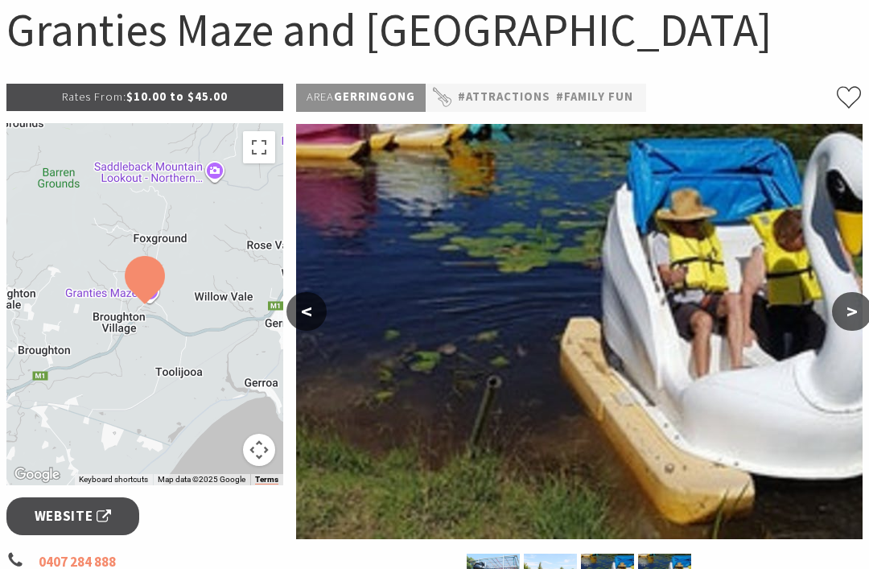
click at [863, 314] on button ">" at bounding box center [852, 311] width 40 height 39
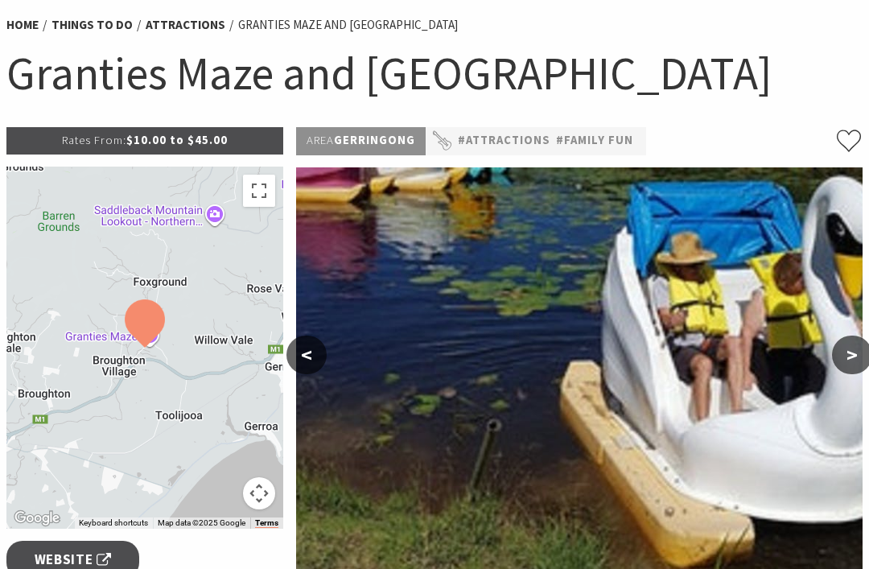
scroll to position [0, 0]
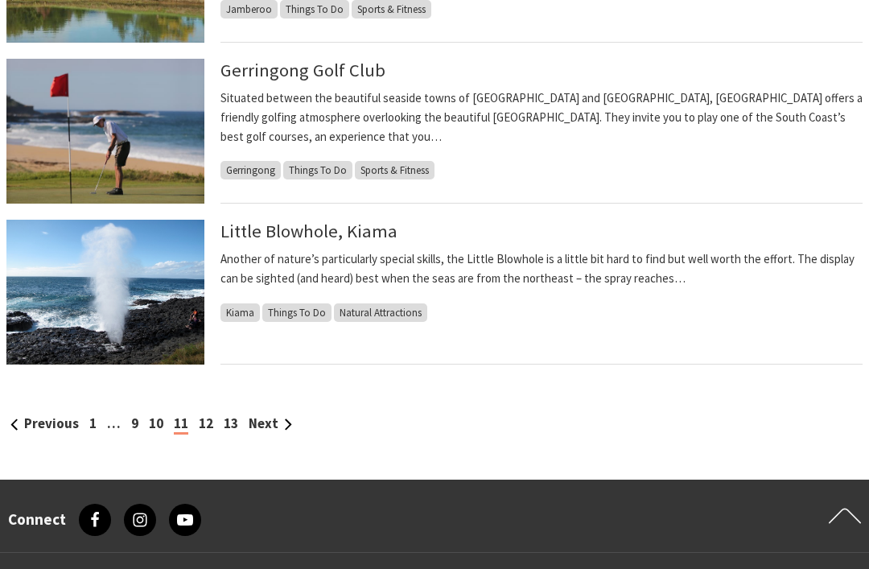
scroll to position [1675, 0]
click at [203, 426] on link "12" at bounding box center [206, 423] width 14 height 18
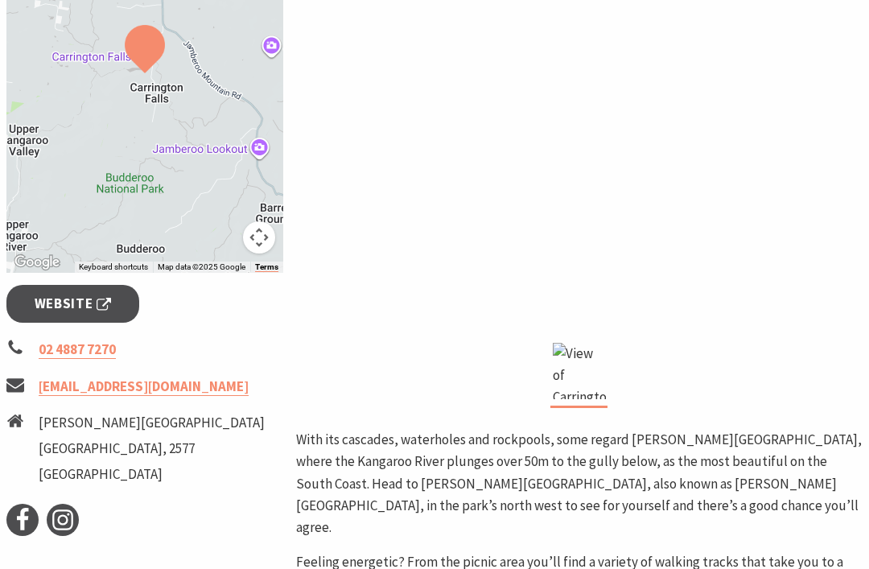
scroll to position [381, 0]
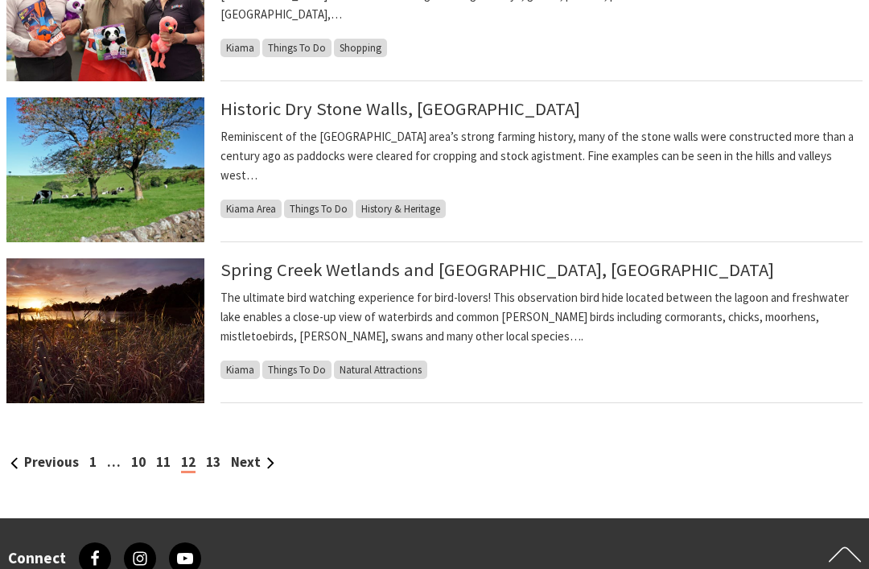
scroll to position [1636, 0]
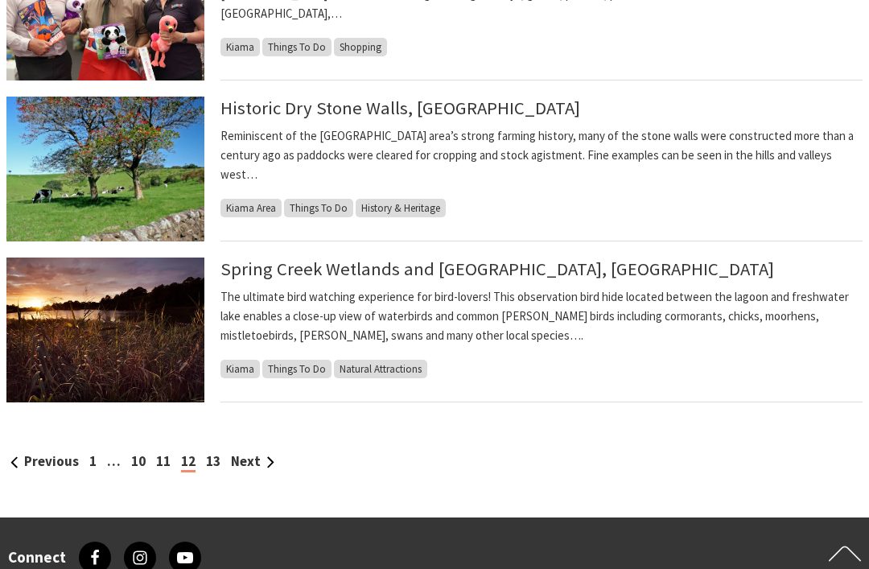
click at [212, 468] on link "13" at bounding box center [213, 462] width 14 height 18
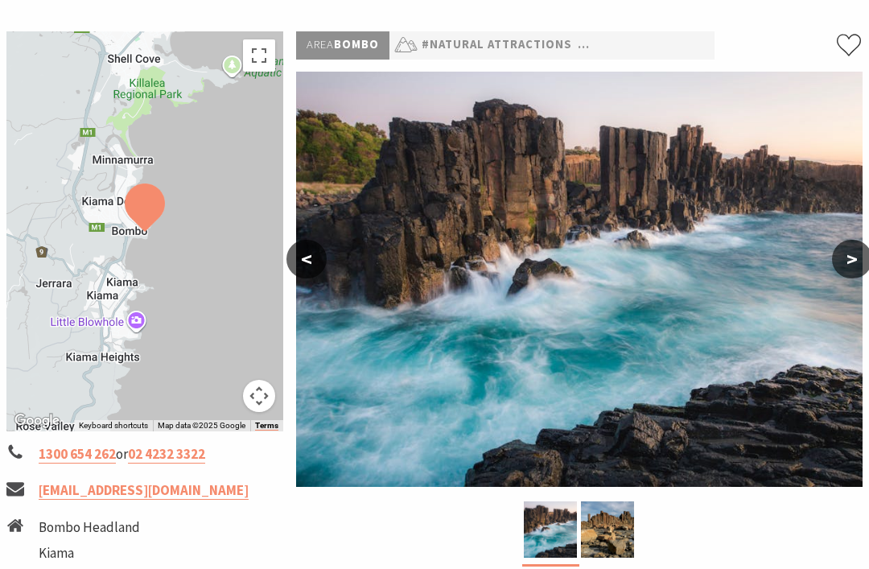
scroll to position [220, 0]
click at [839, 253] on button ">" at bounding box center [852, 260] width 40 height 39
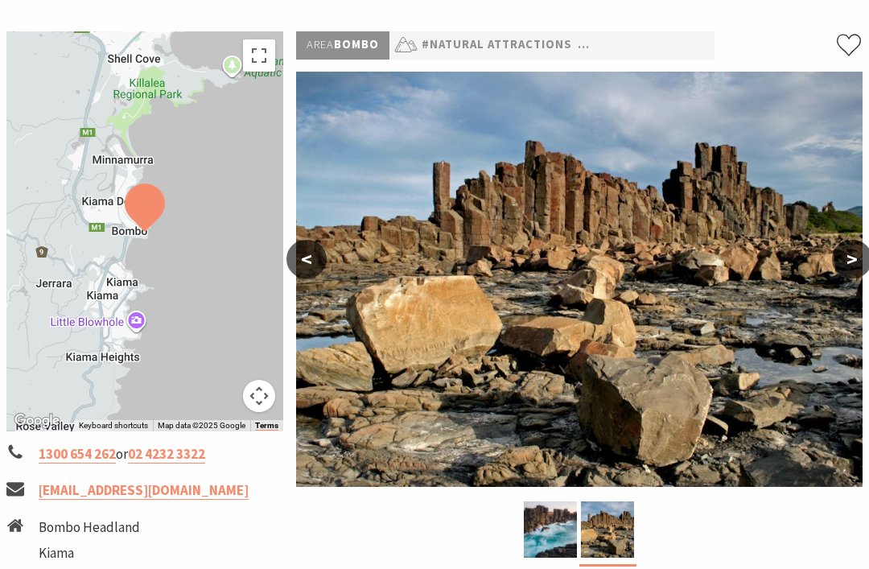
click at [311, 258] on button "<" at bounding box center [306, 259] width 40 height 39
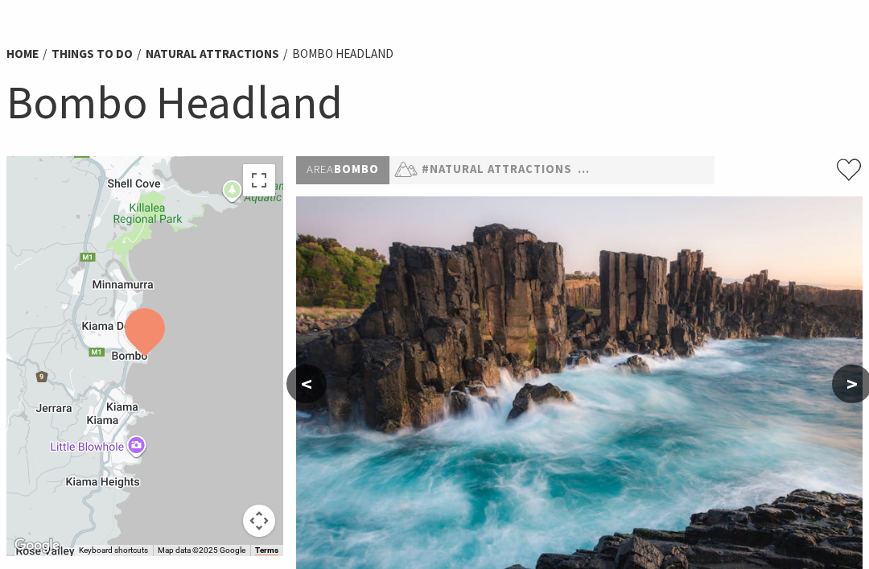
scroll to position [0, 0]
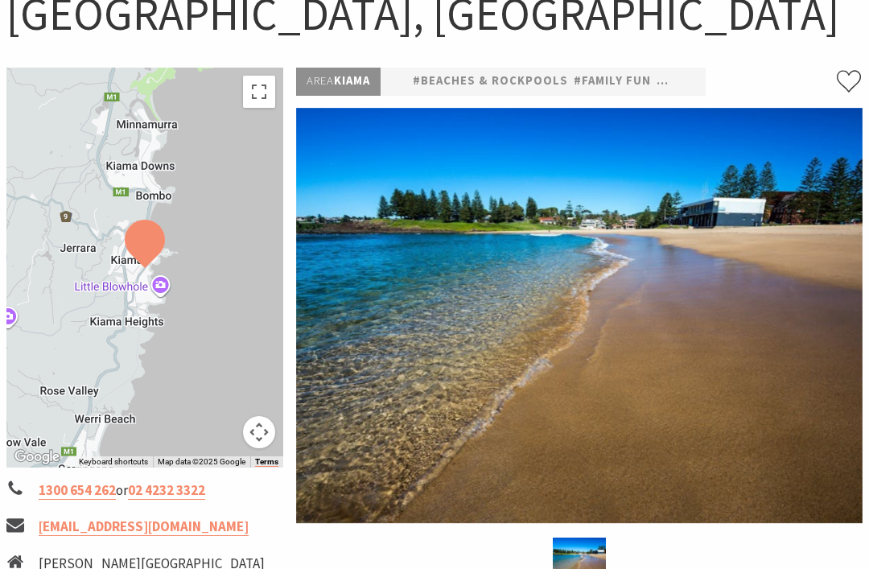
scroll to position [183, 0]
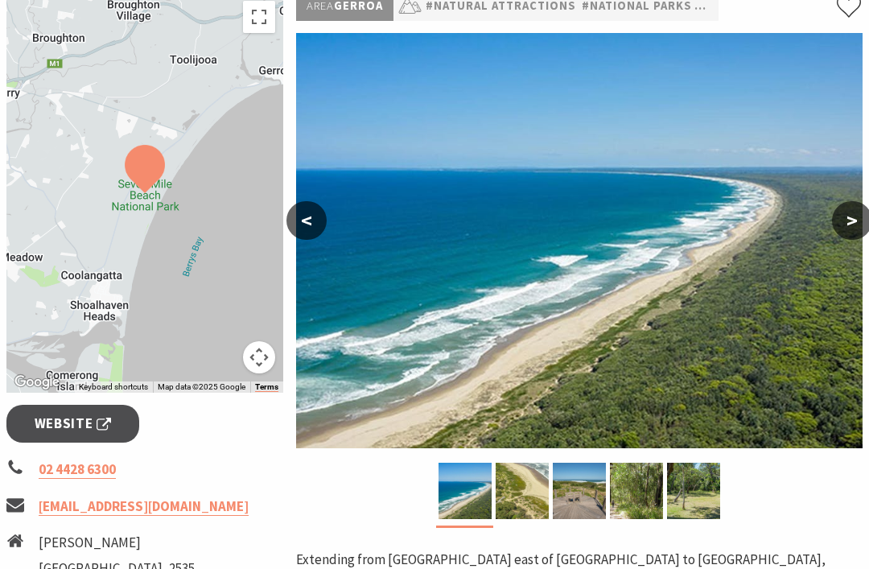
scroll to position [260, 0]
click at [521, 506] on img at bounding box center [522, 491] width 53 height 56
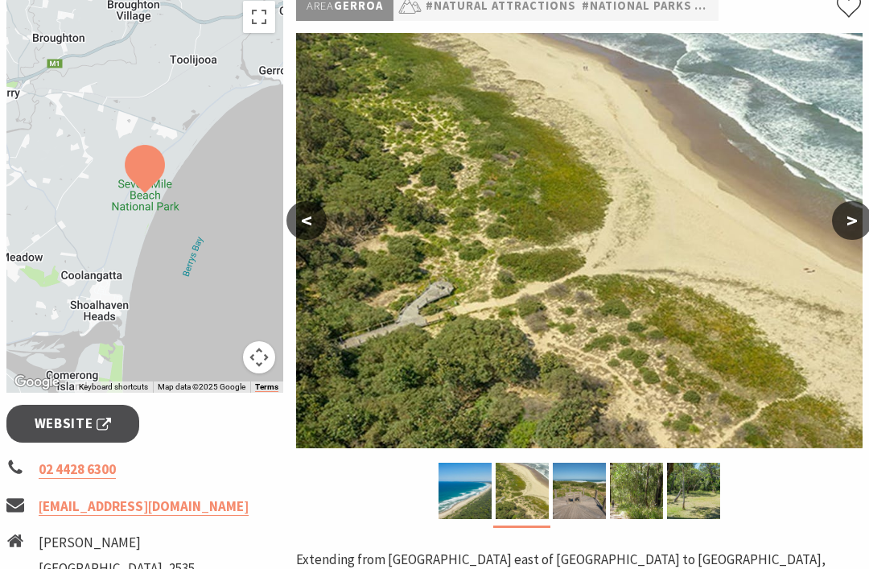
click at [583, 490] on img at bounding box center [579, 491] width 53 height 56
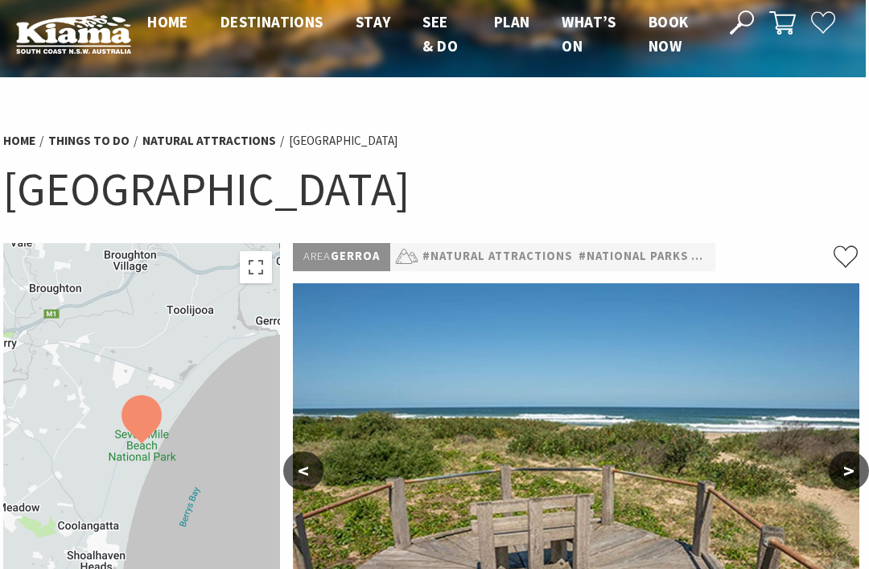
scroll to position [0, 3]
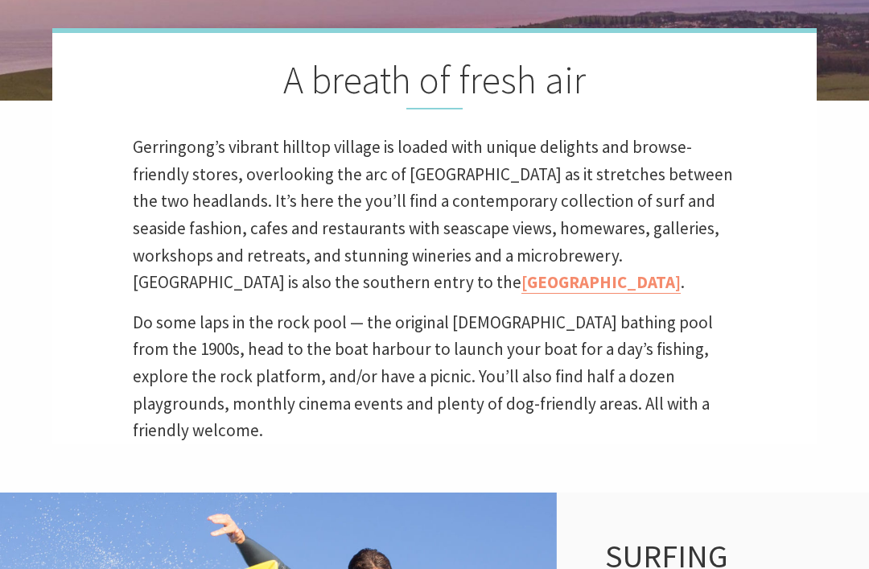
scroll to position [414, 0]
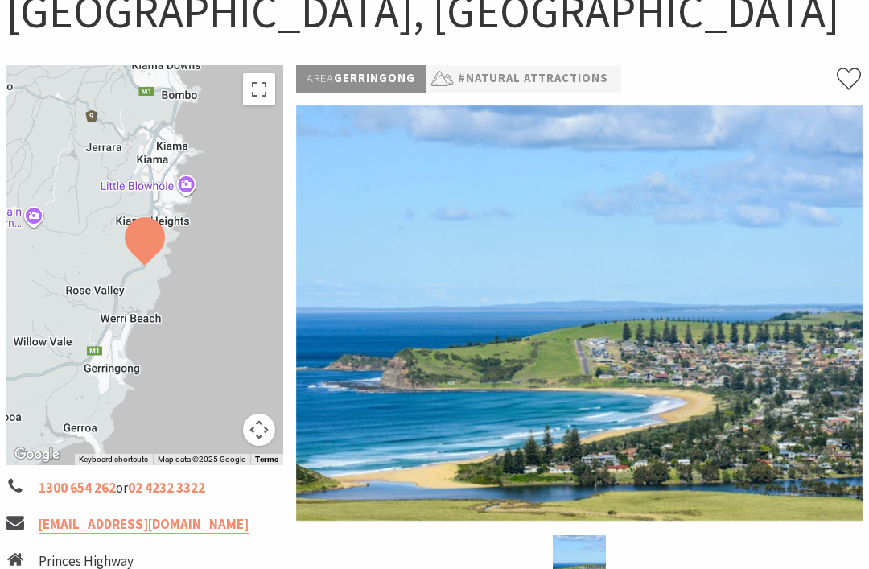
scroll to position [151, 0]
